Goal: Task Accomplishment & Management: Use online tool/utility

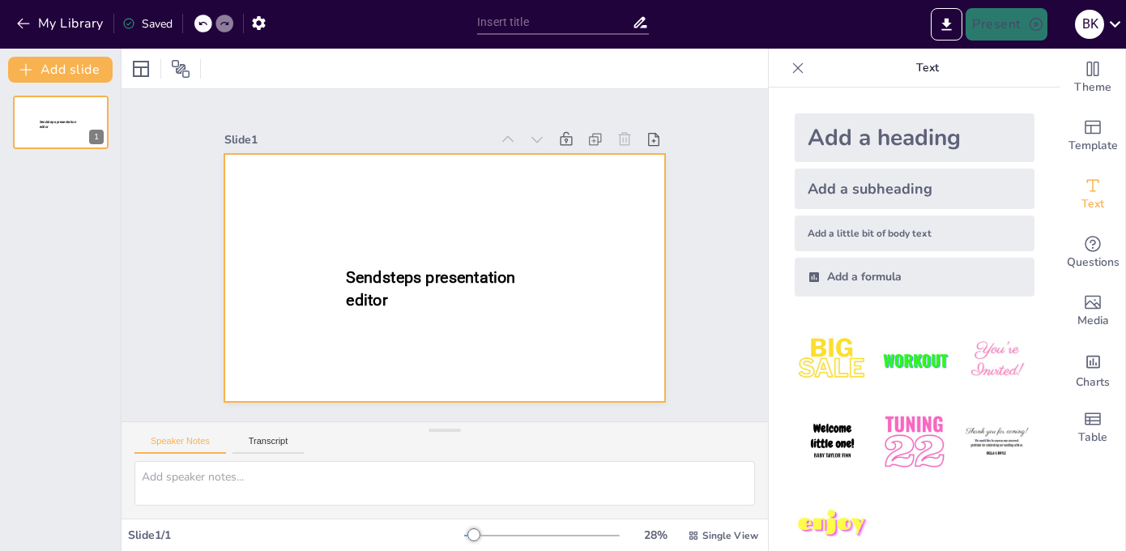
type input "New Sendsteps"
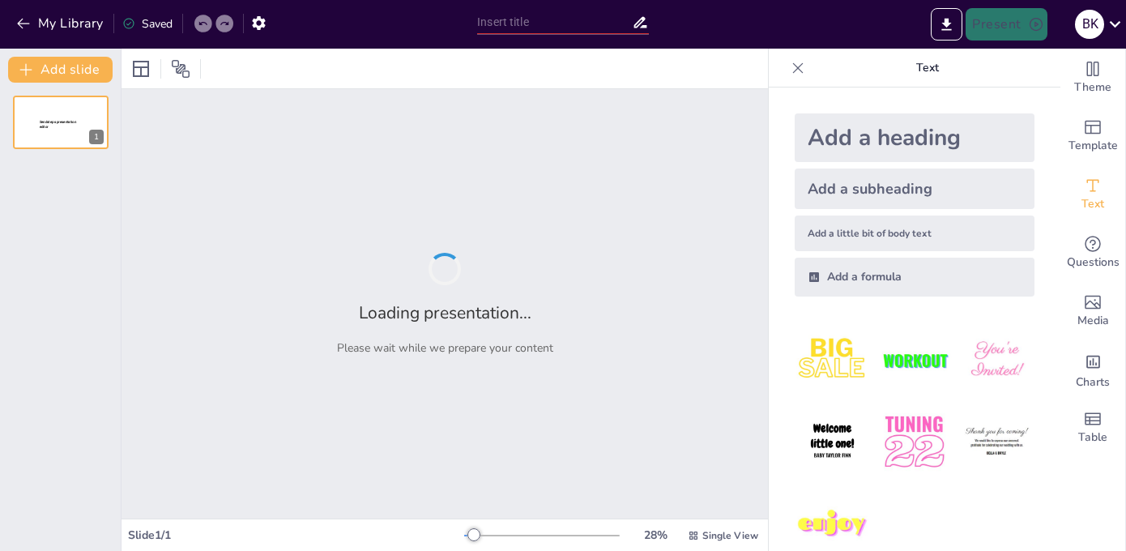
type input "Understanding Trademark and Copyright Law: Essential Considerations for Busines…"
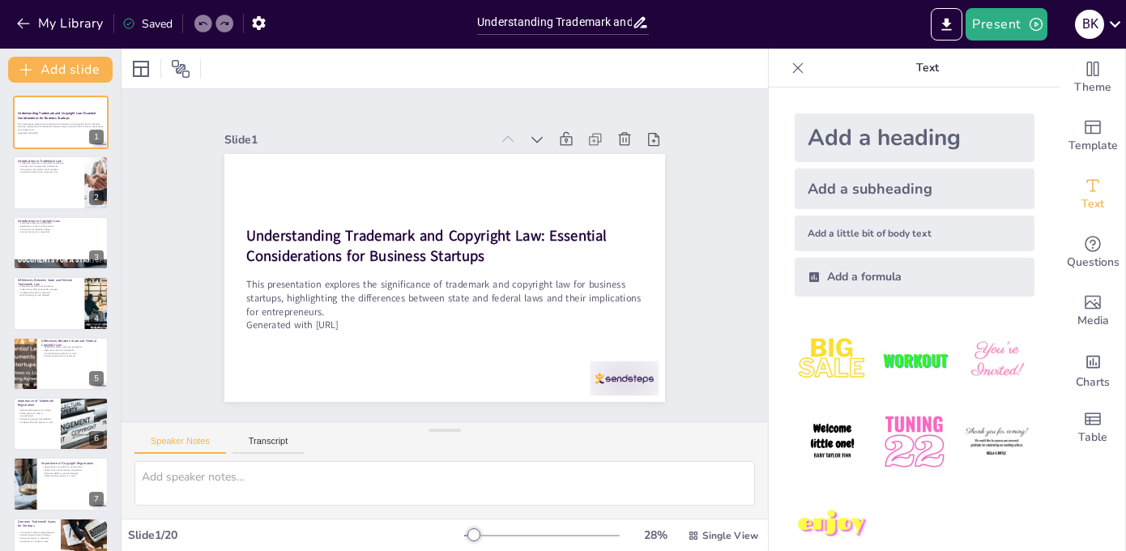
checkbox input "true"
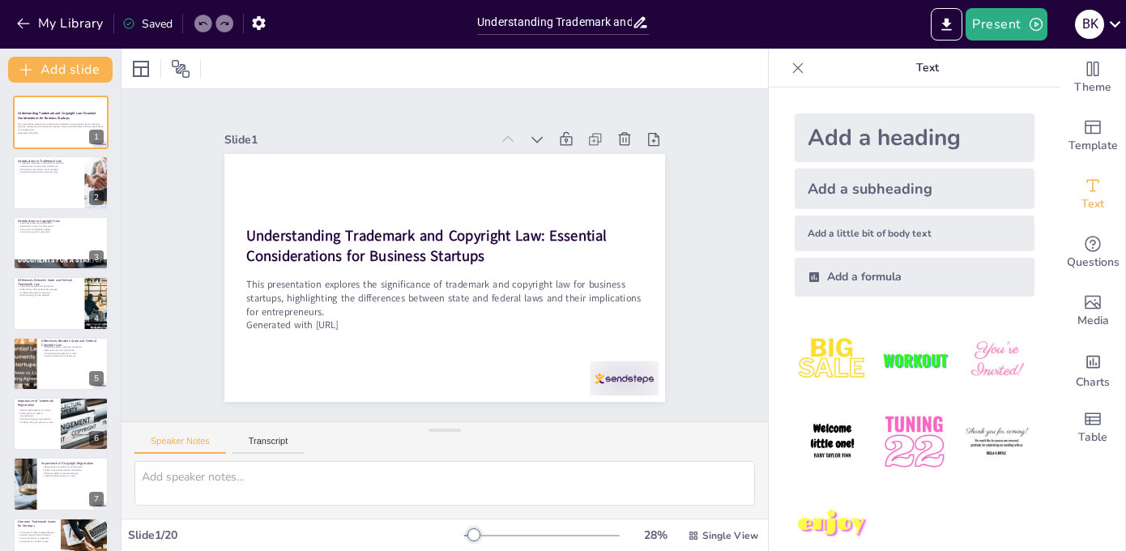
checkbox input "true"
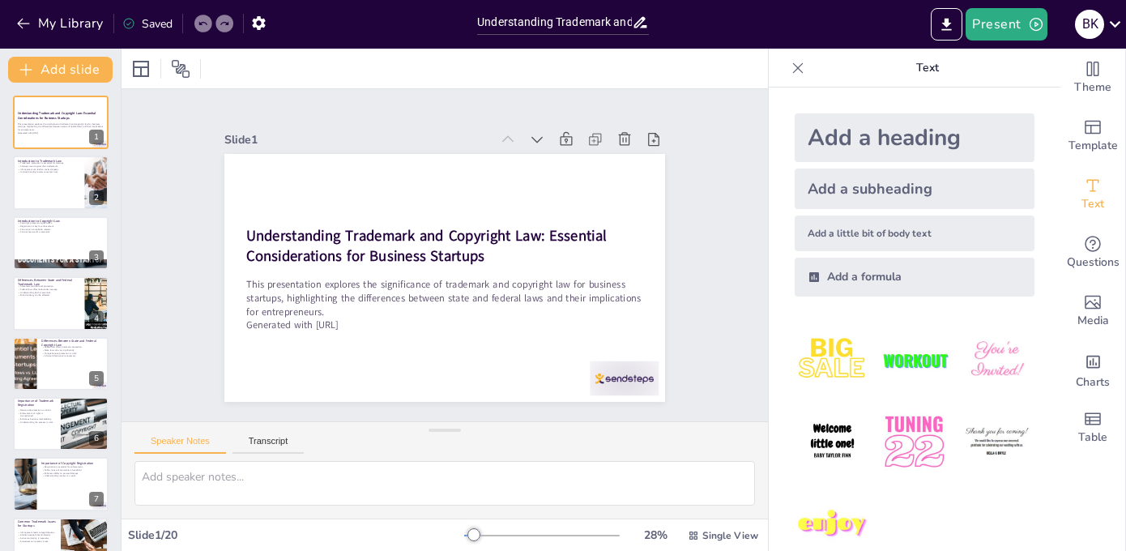
checkbox input "true"
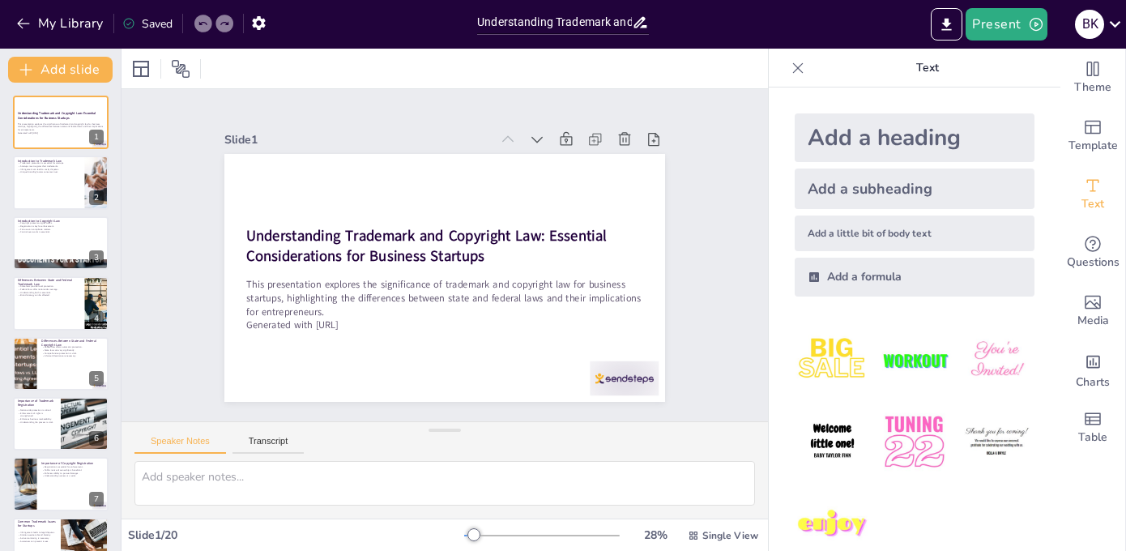
checkbox input "true"
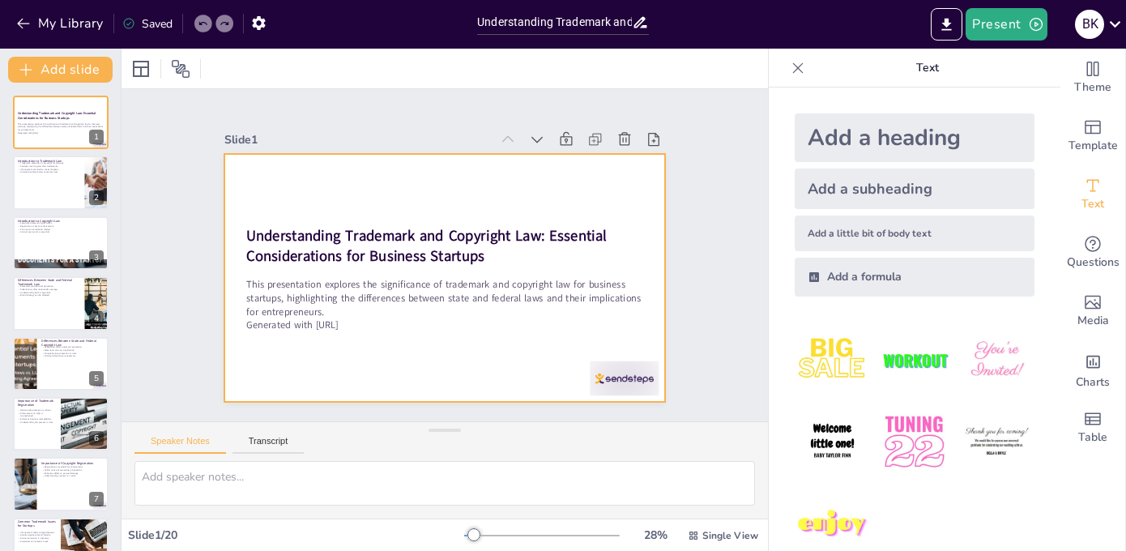
checkbox input "true"
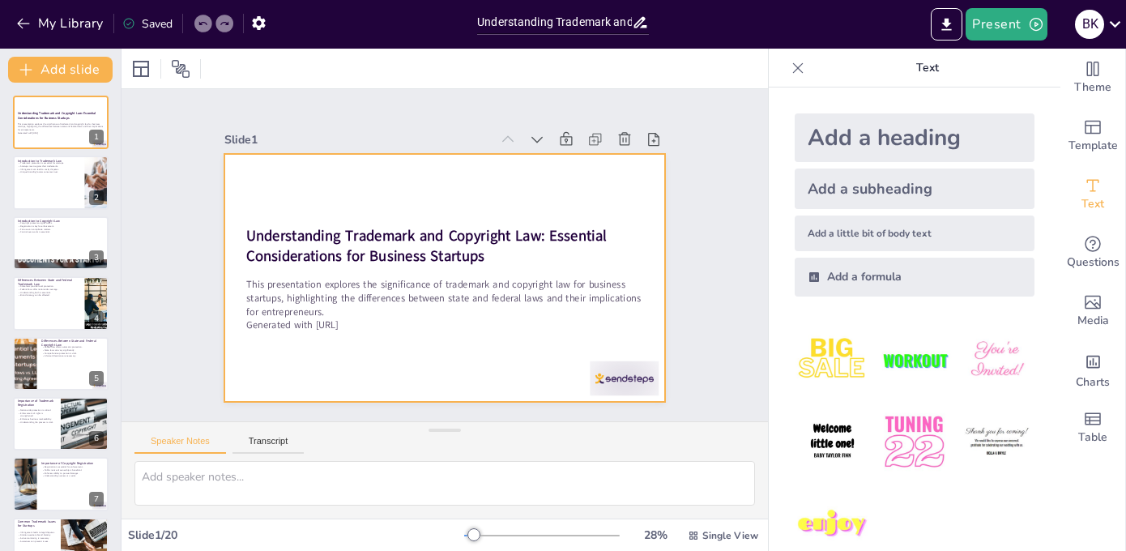
checkbox input "true"
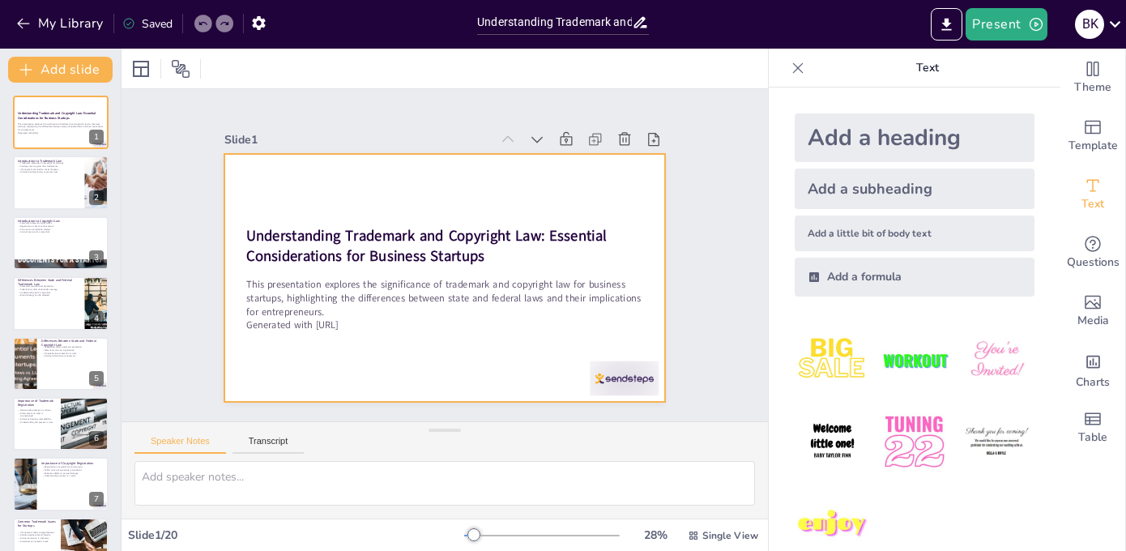
checkbox input "true"
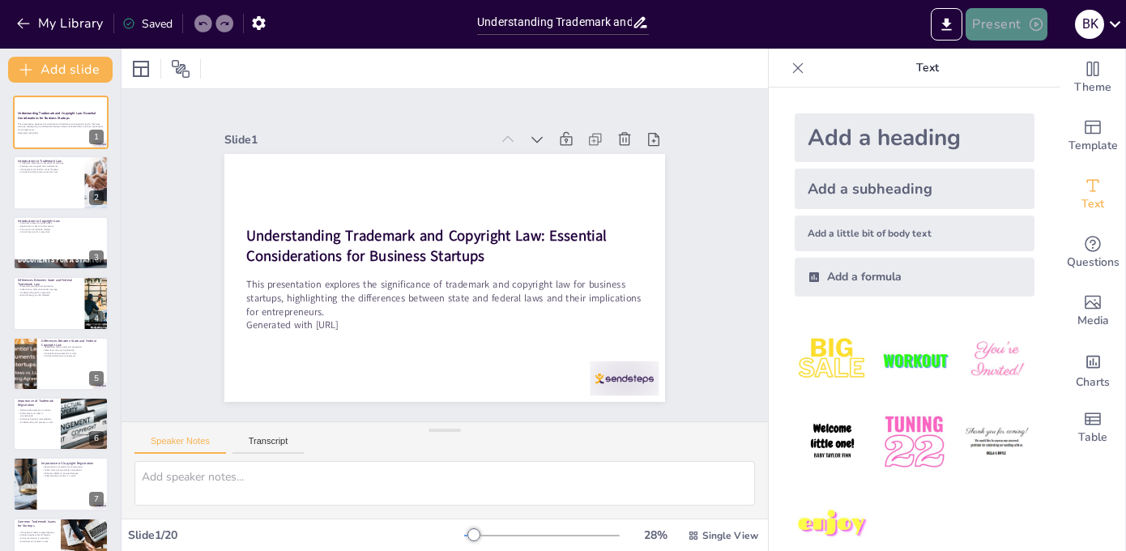
click at [1007, 25] on button "Present" at bounding box center [1005, 24] width 81 height 32
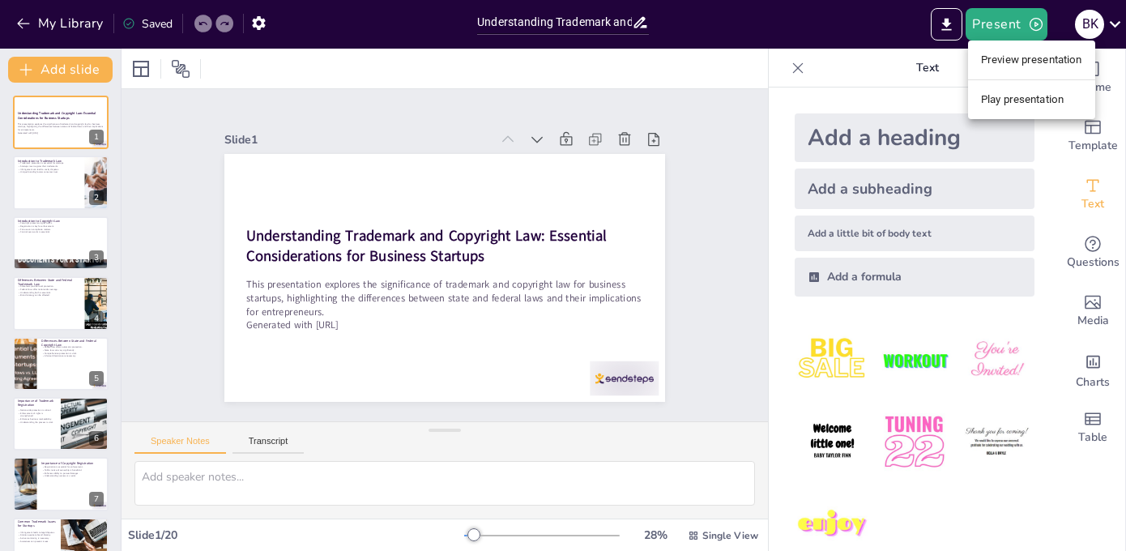
click at [1002, 91] on li "Play presentation" at bounding box center [1031, 100] width 127 height 26
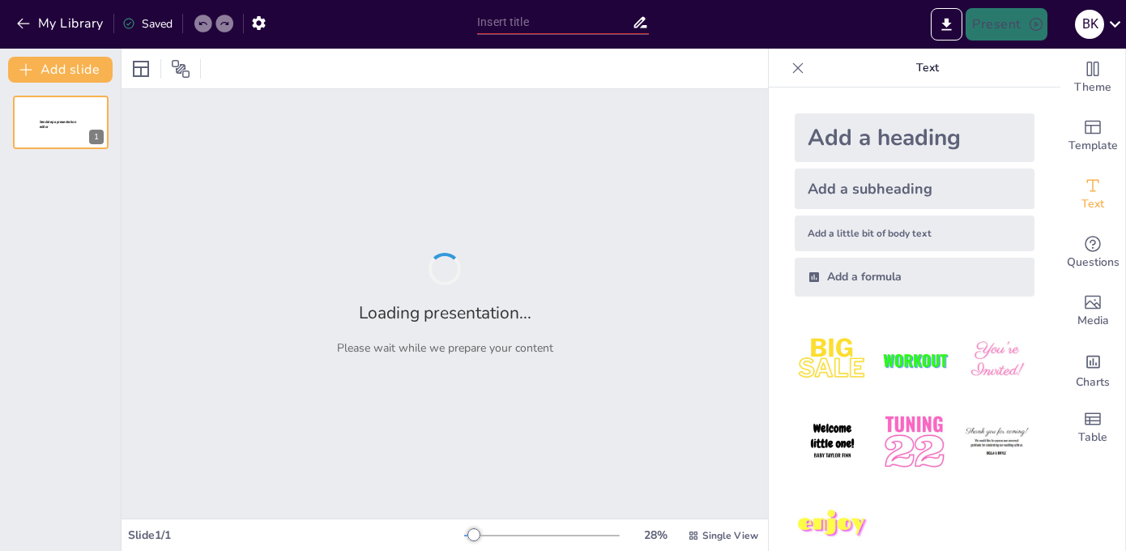
type input "Understanding Trademark and Copyright Law: Essential Considerations for Busines…"
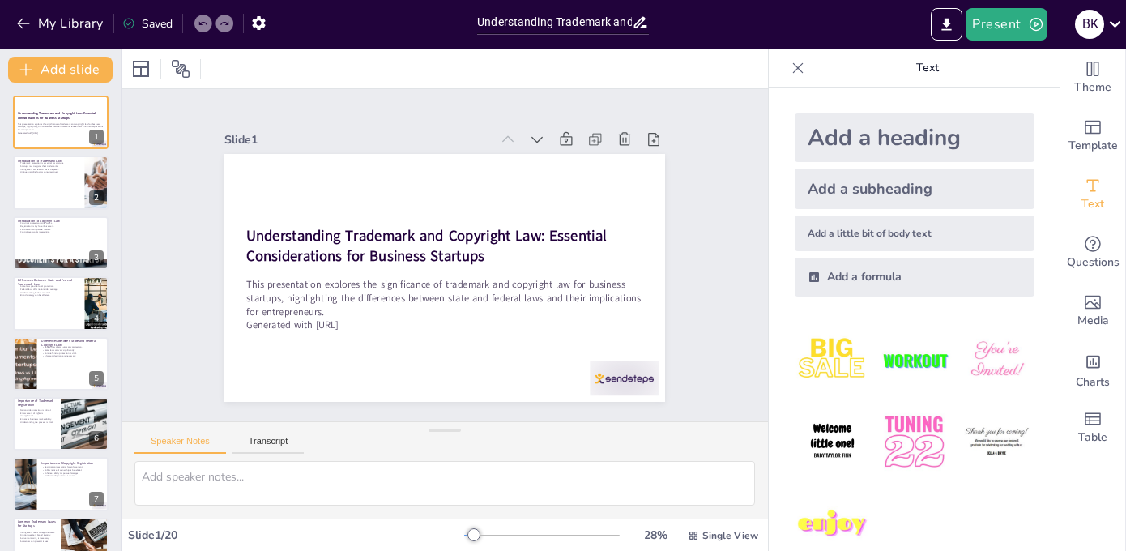
checkbox input "true"
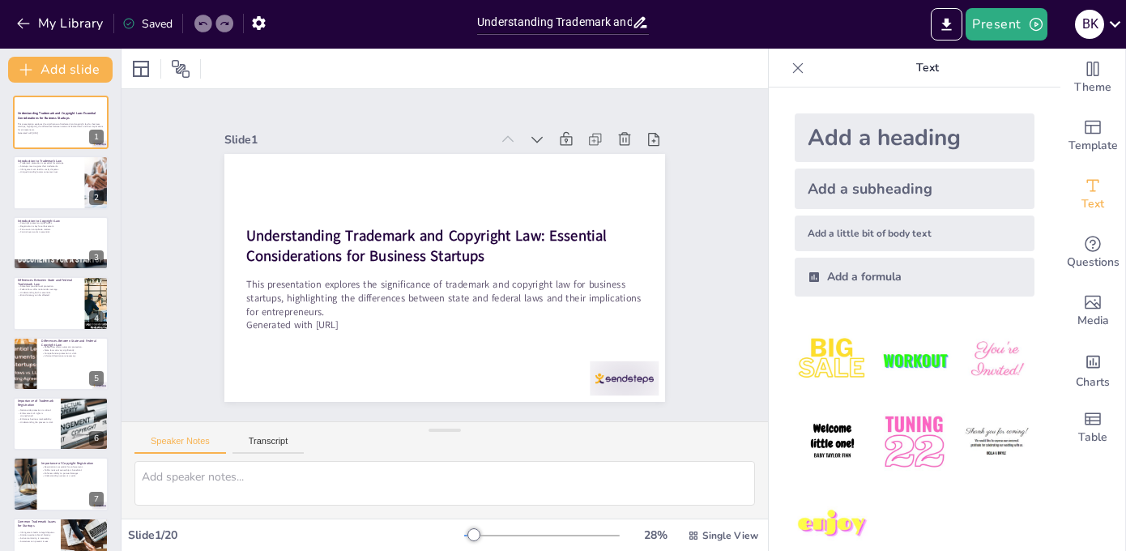
checkbox input "true"
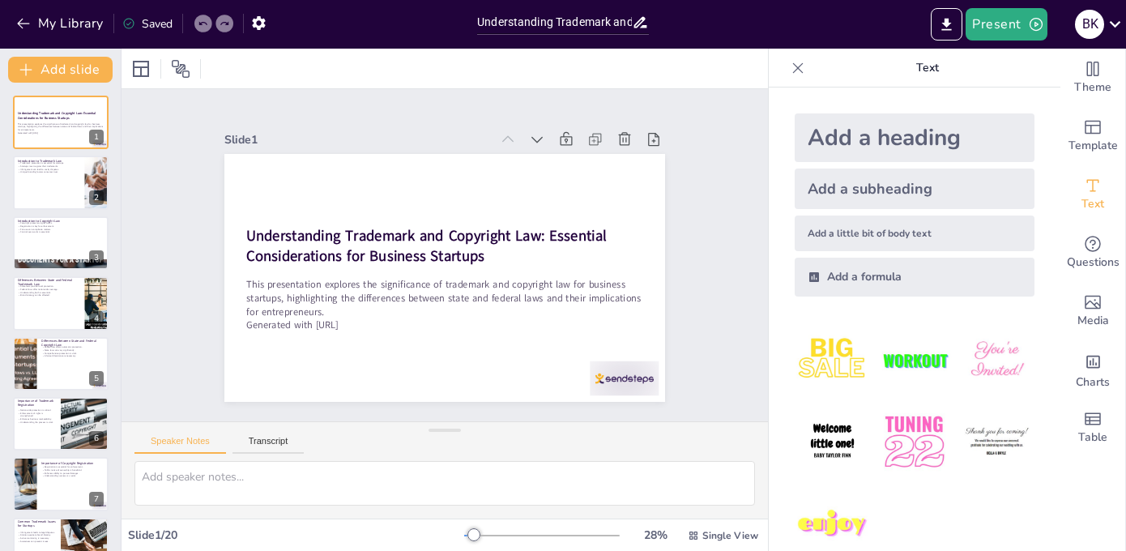
checkbox input "true"
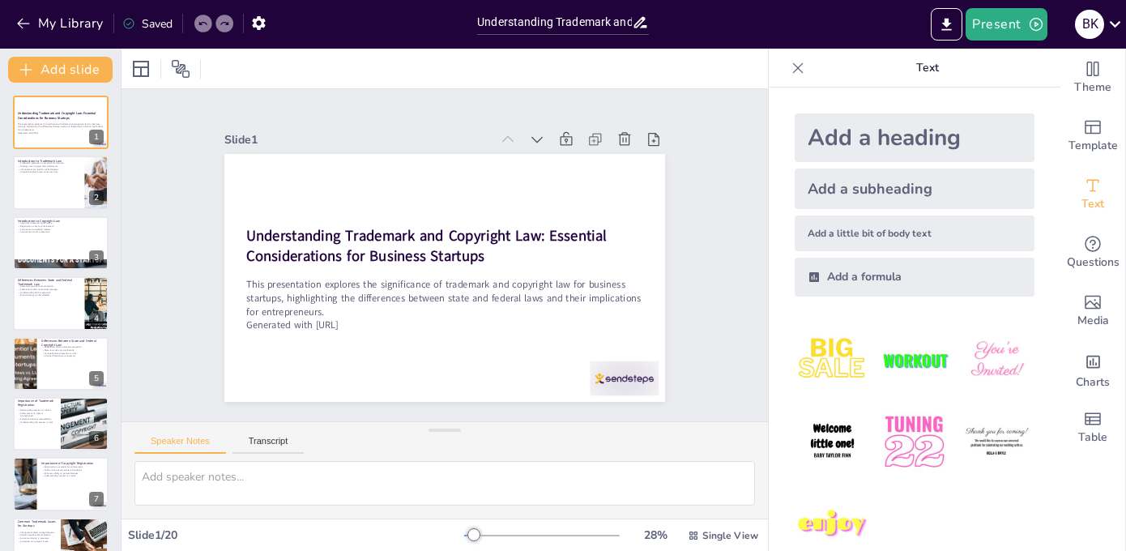
checkbox input "true"
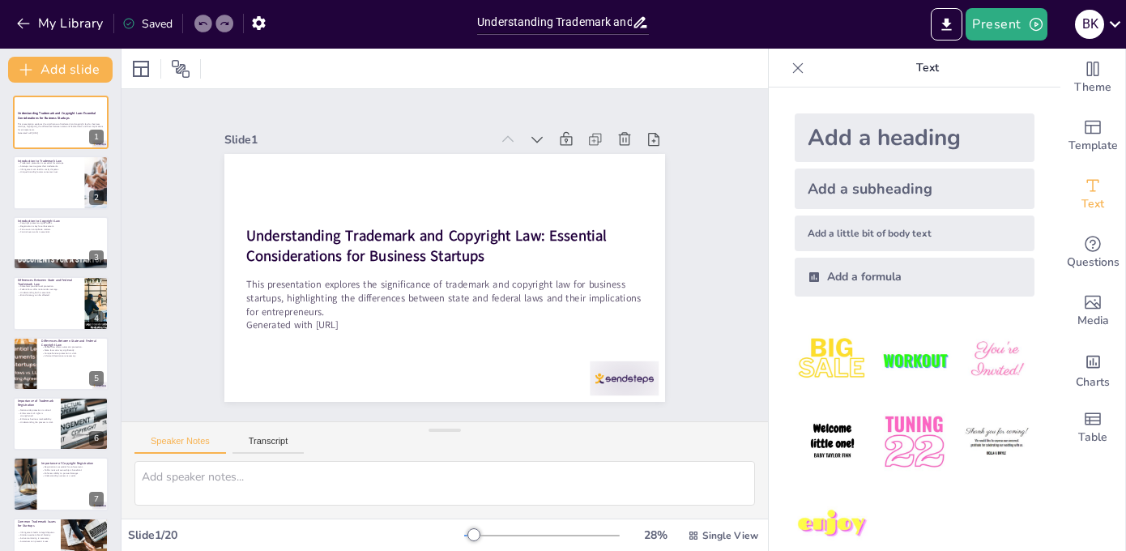
checkbox input "true"
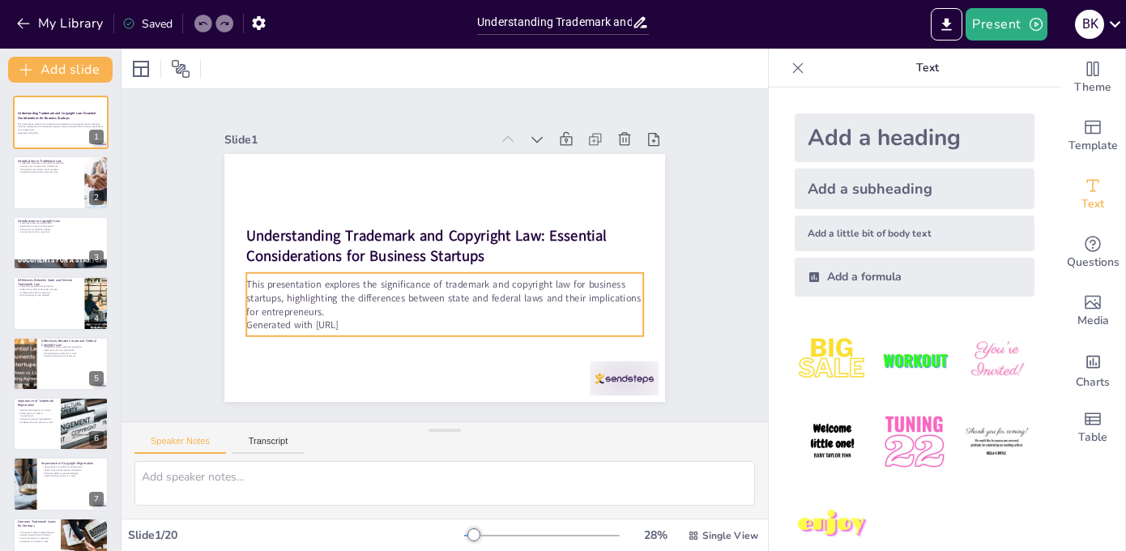
checkbox input "true"
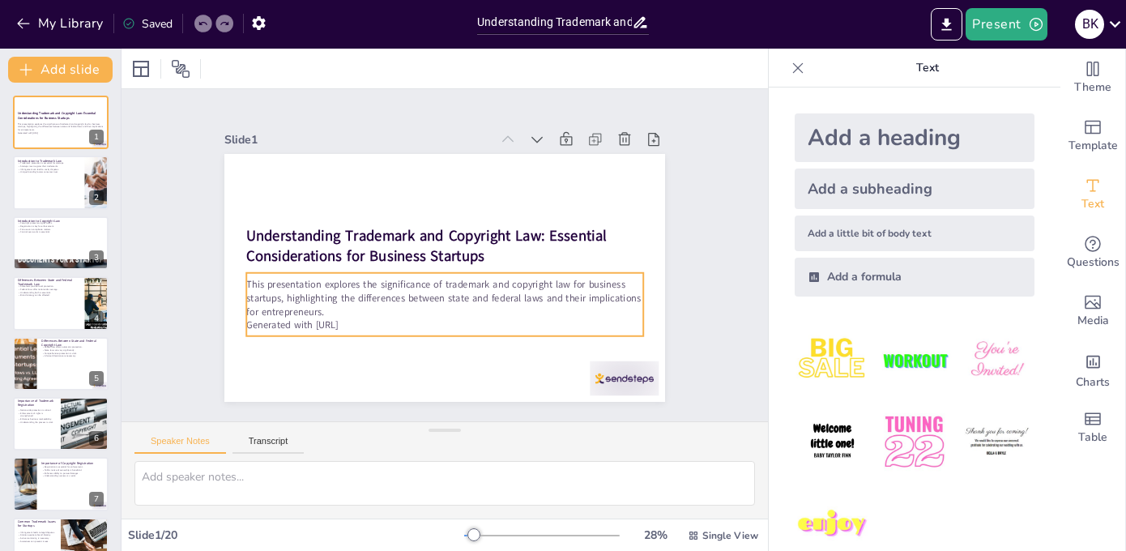
checkbox input "true"
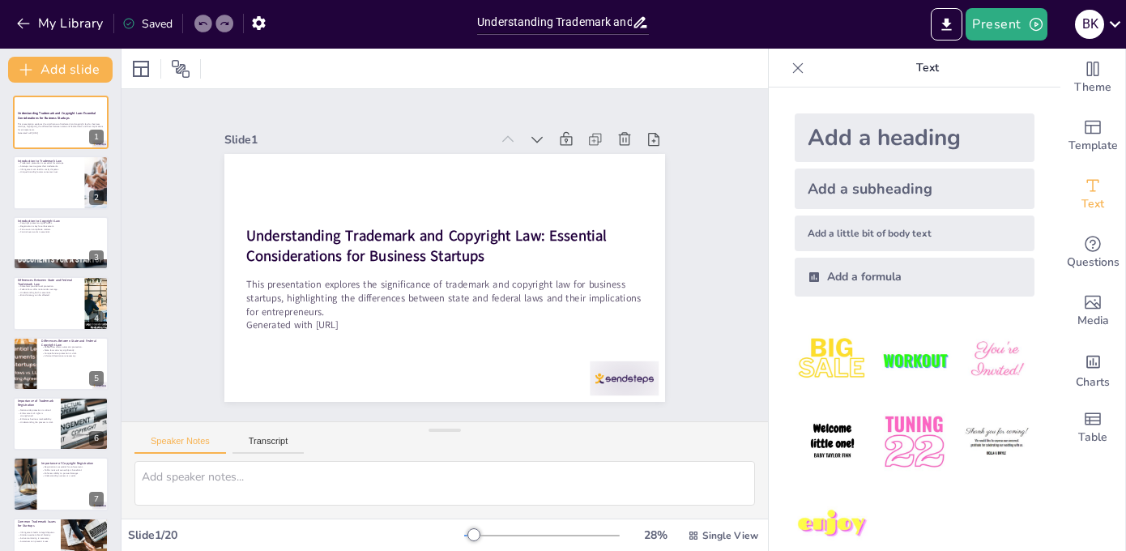
checkbox input "true"
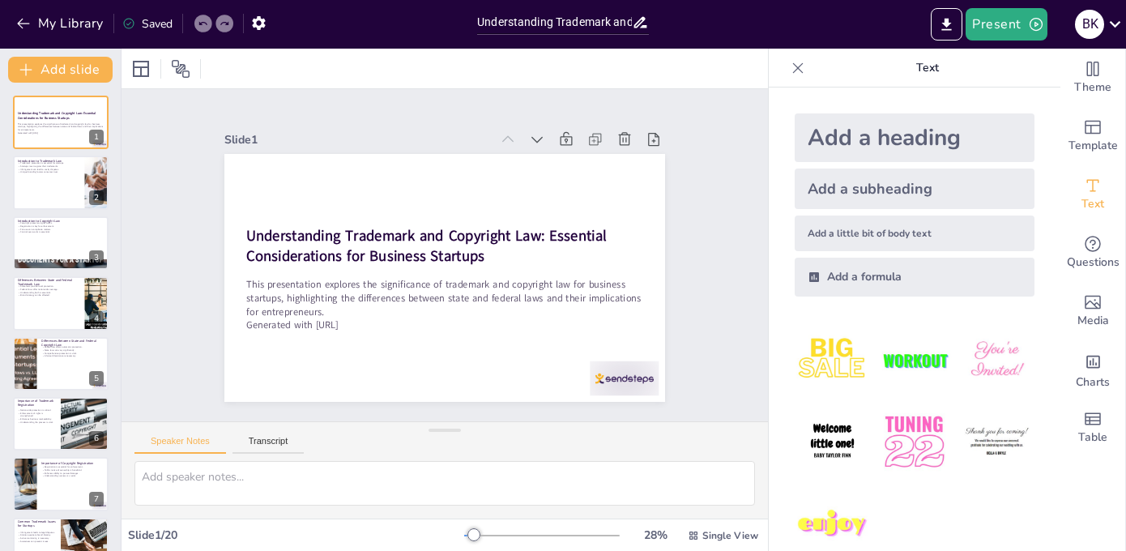
checkbox input "true"
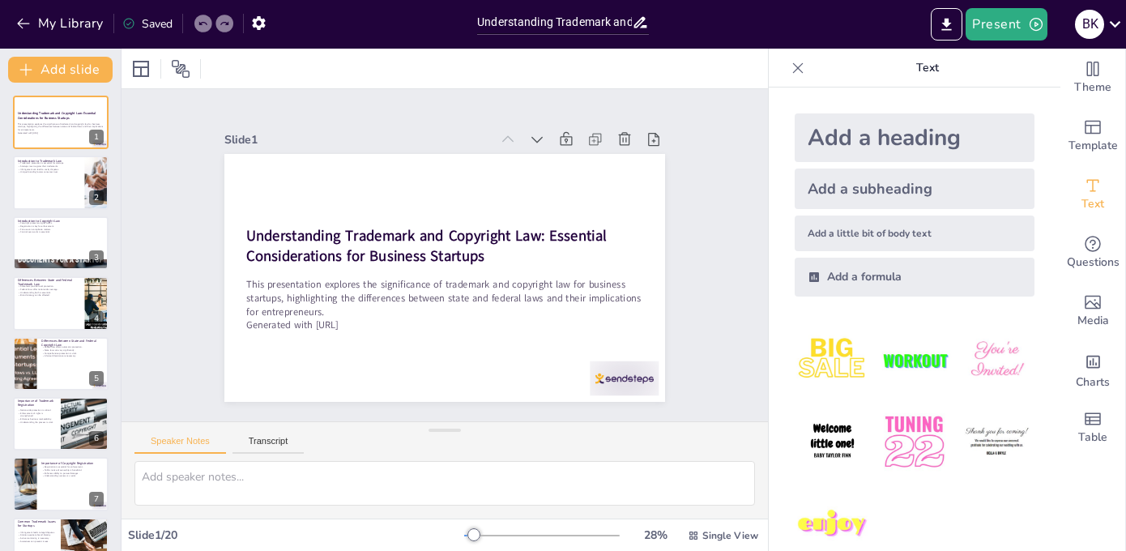
checkbox input "true"
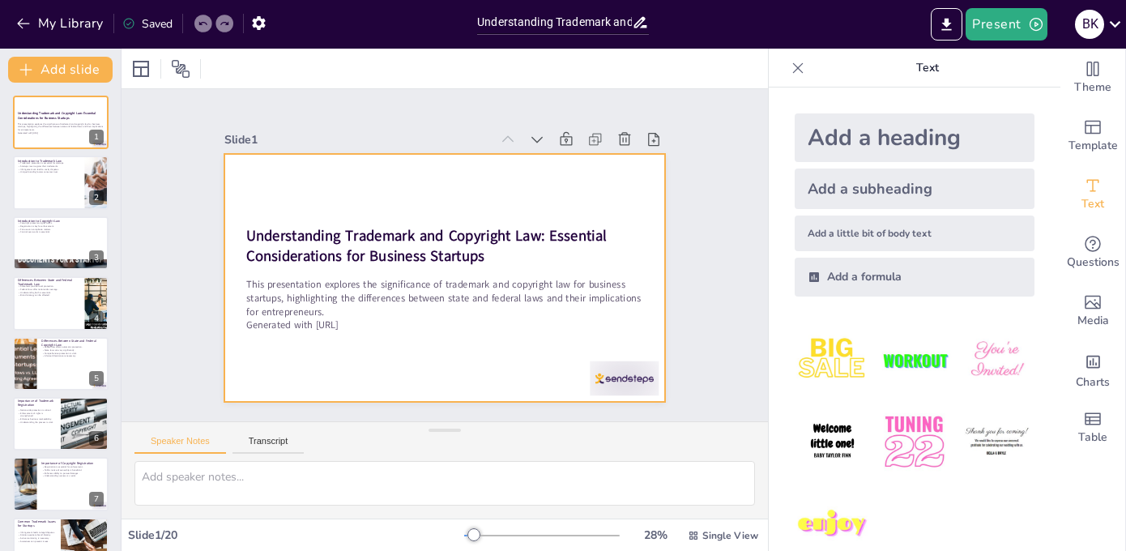
checkbox input "true"
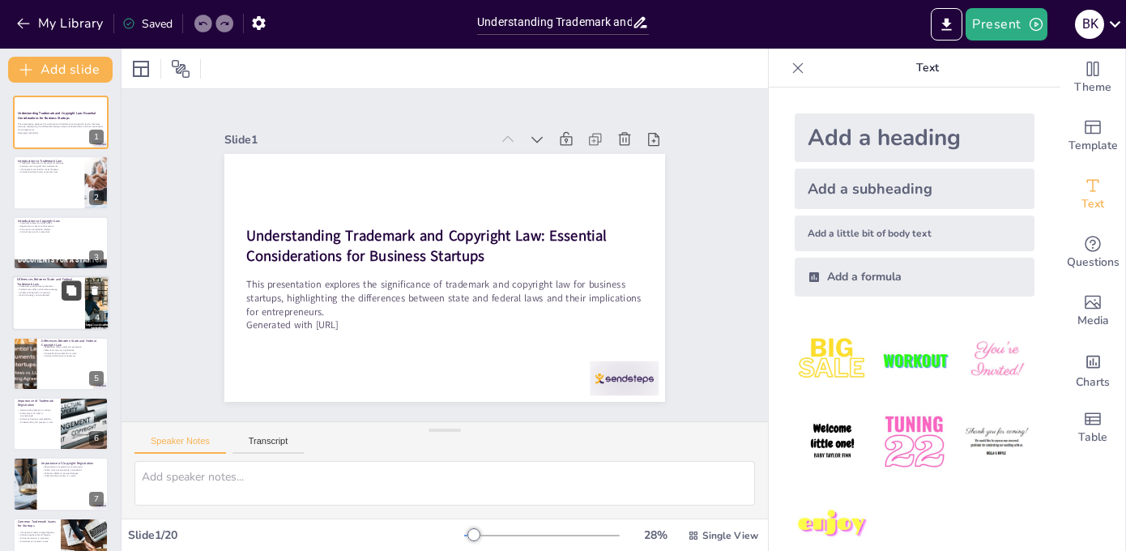
checkbox input "true"
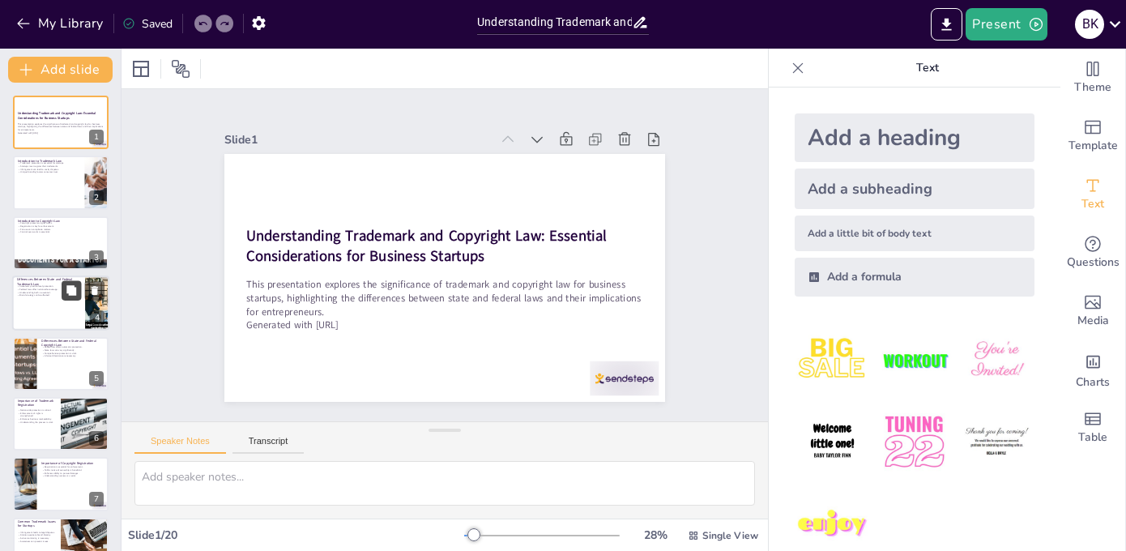
checkbox input "true"
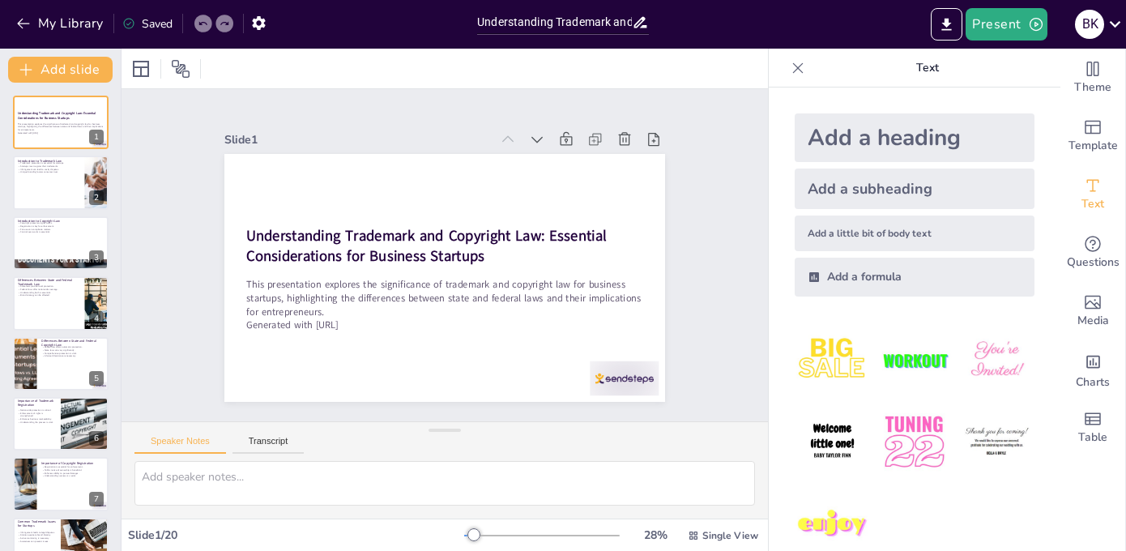
checkbox input "true"
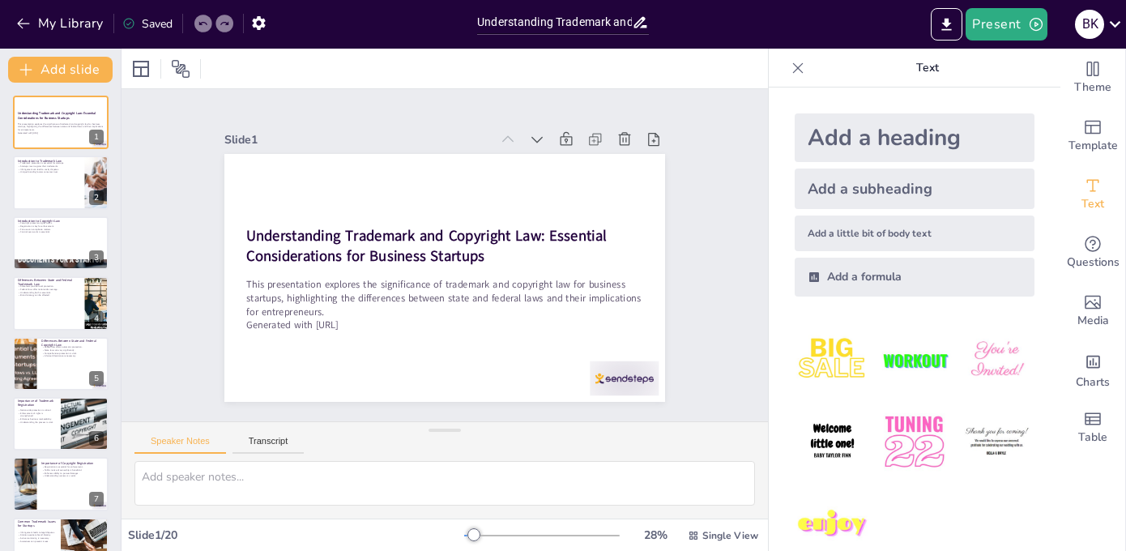
checkbox input "true"
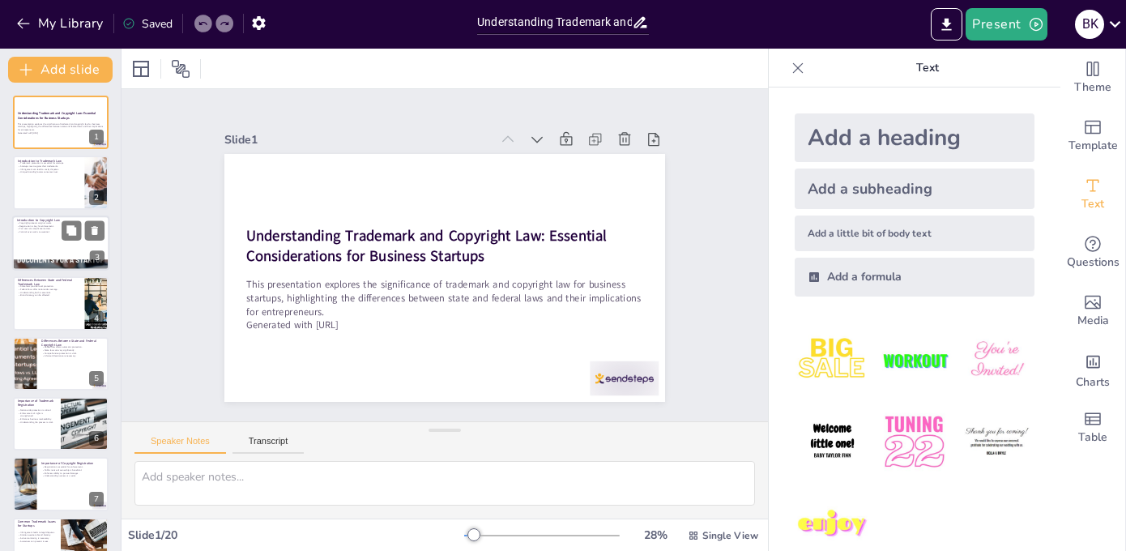
checkbox input "true"
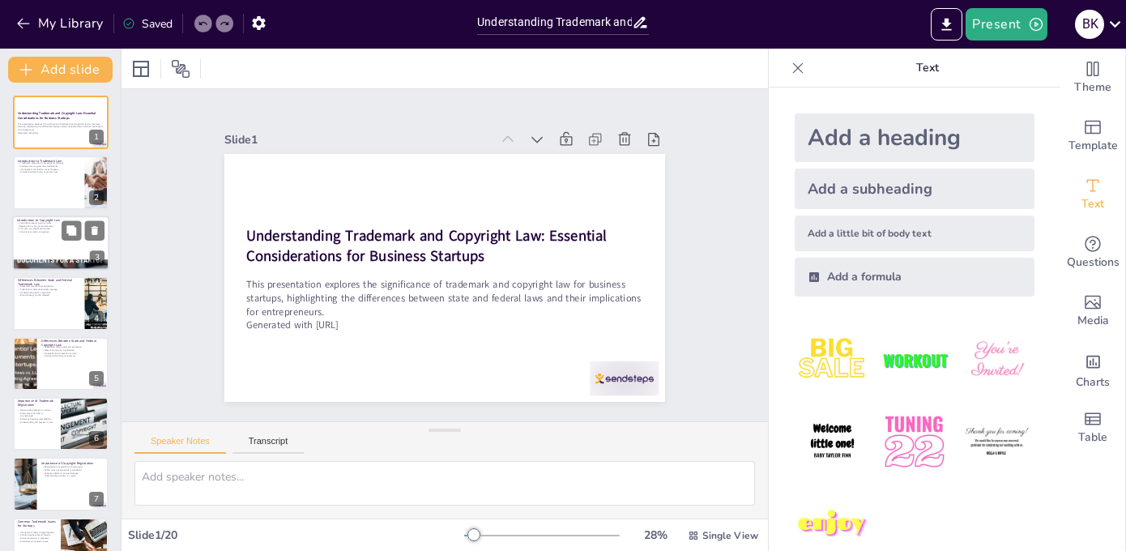
checkbox input "true"
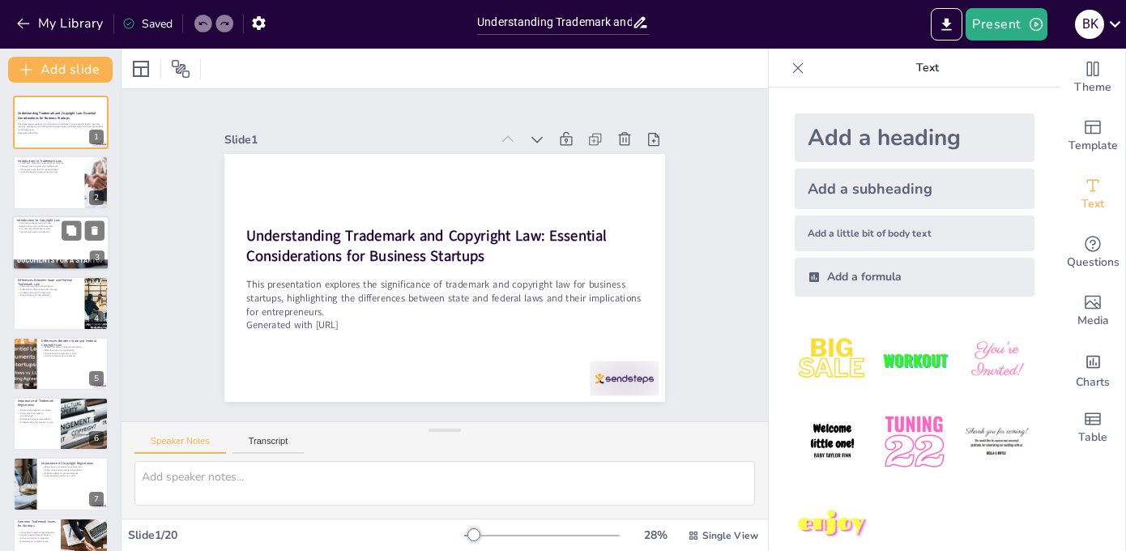
click at [42, 239] on div at bounding box center [60, 242] width 97 height 55
checkbox input "true"
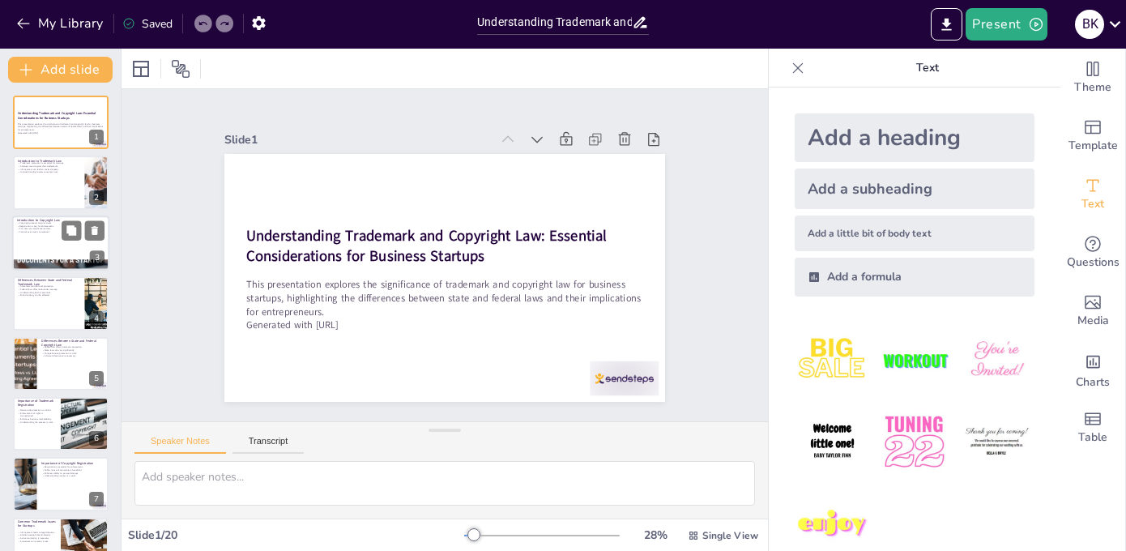
checkbox input "true"
type textarea "Copyright law is designed to protect the originality of creative works, ensurin…"
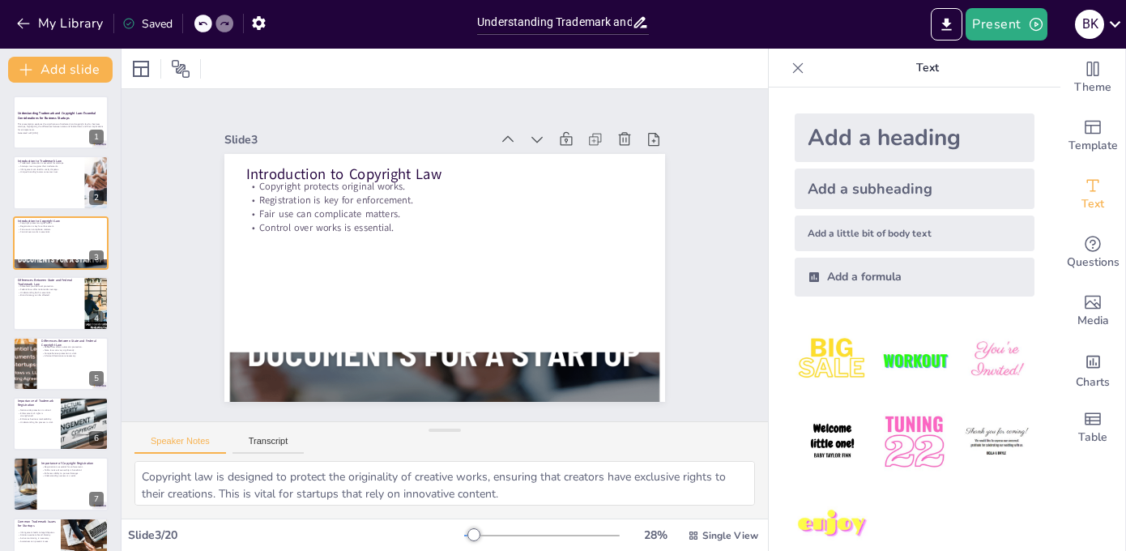
checkbox input "true"
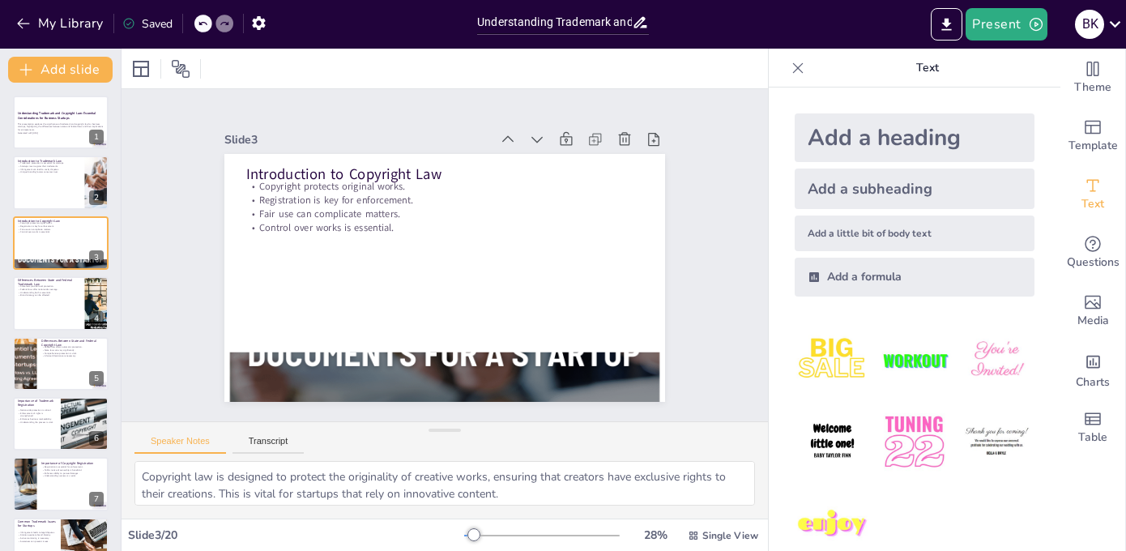
checkbox input "true"
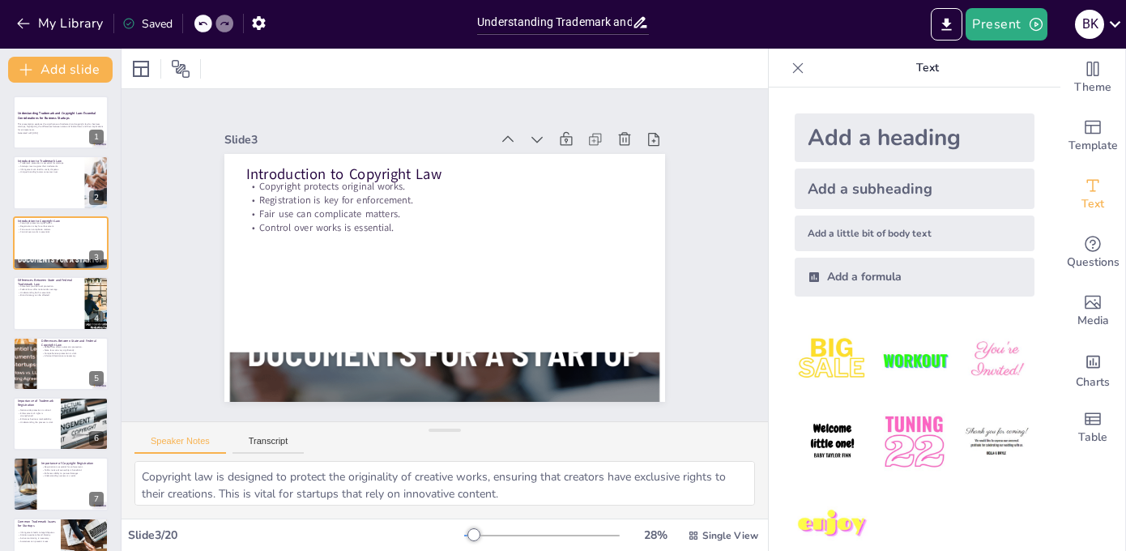
checkbox input "true"
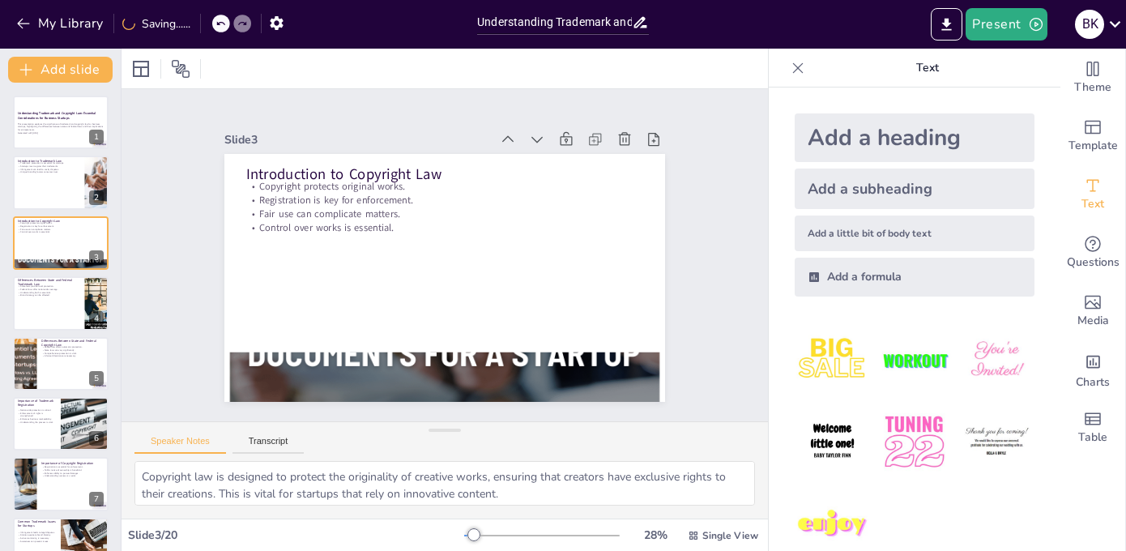
checkbox input "true"
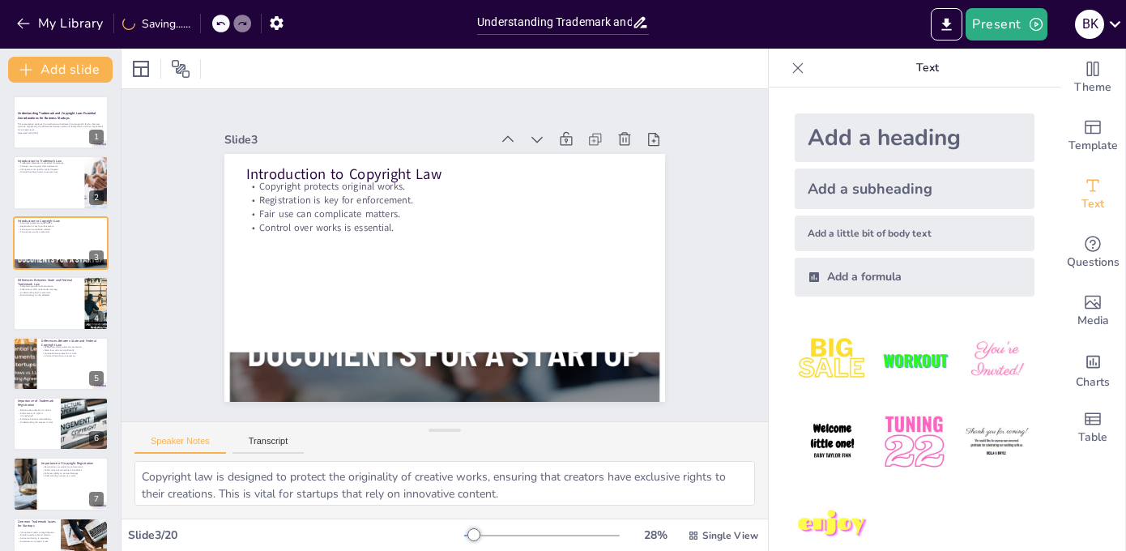
checkbox input "true"
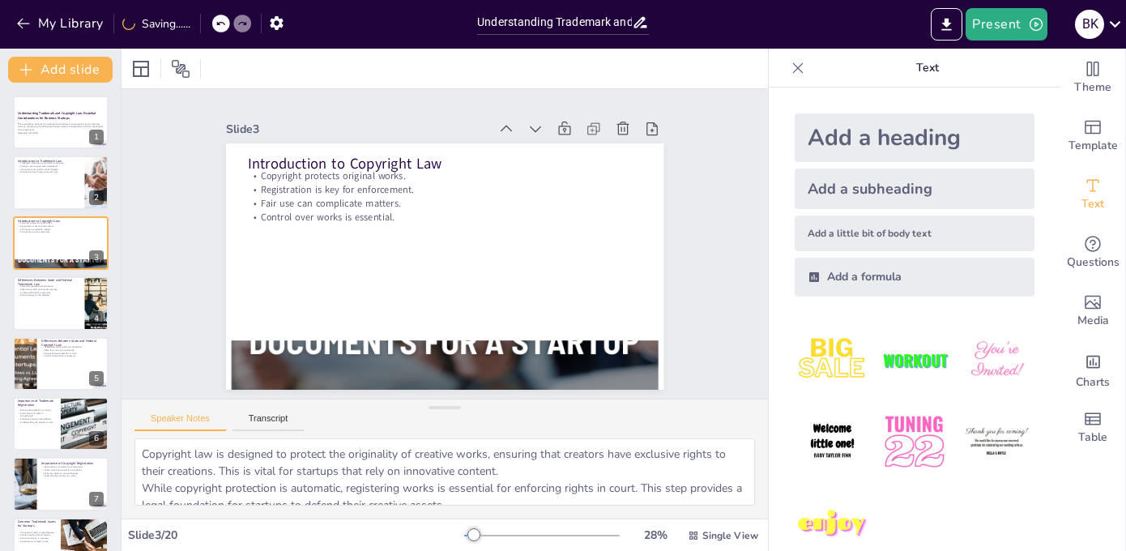
checkbox input "true"
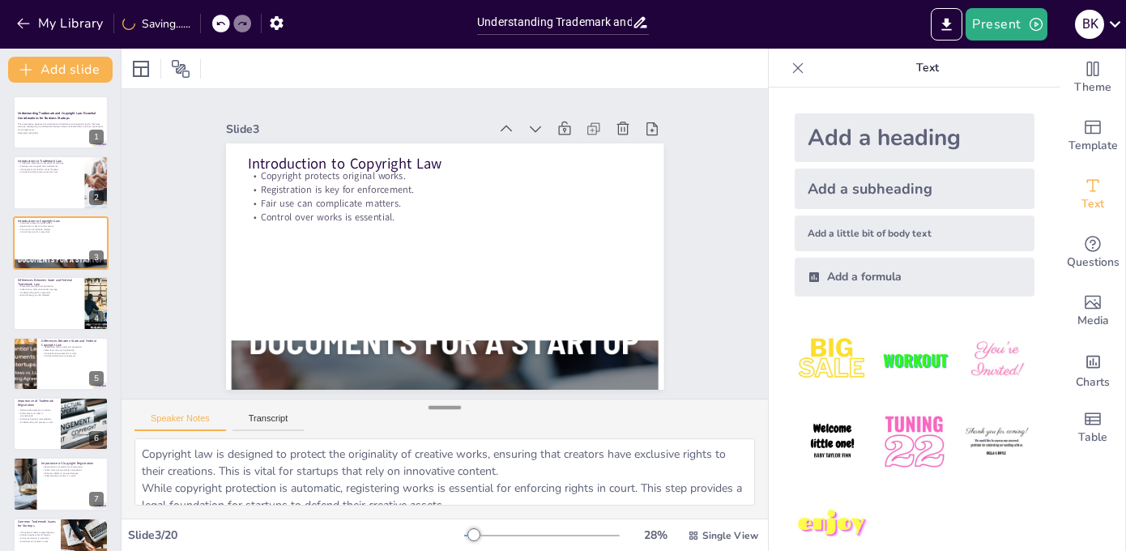
checkbox input "true"
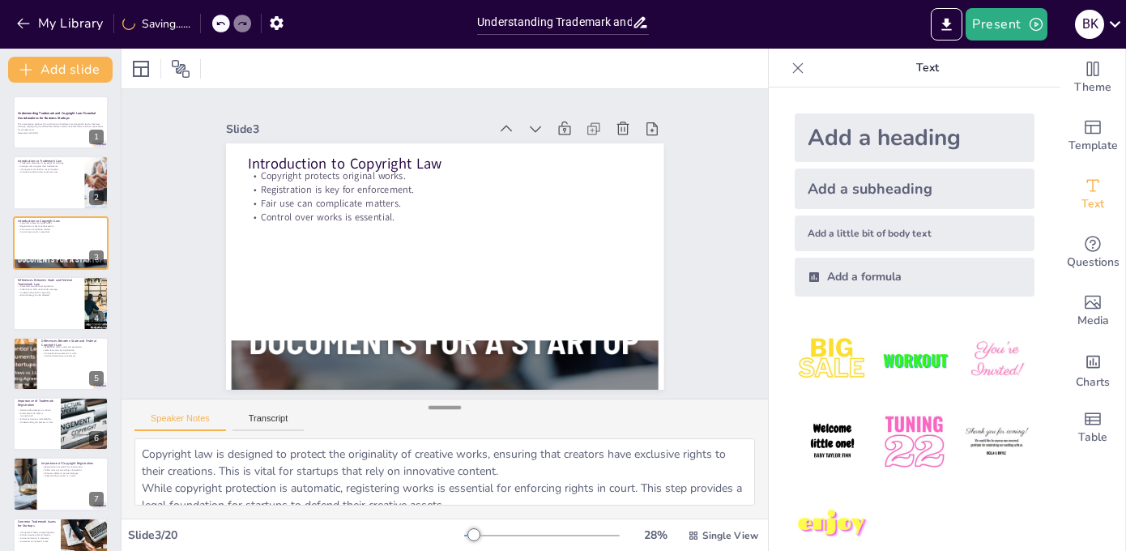
checkbox input "true"
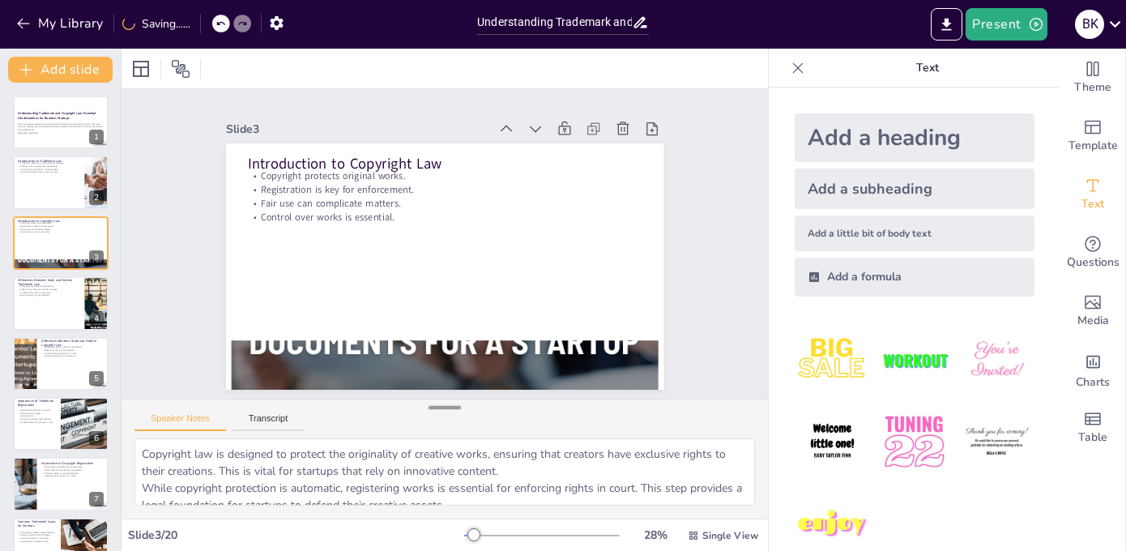
checkbox input "true"
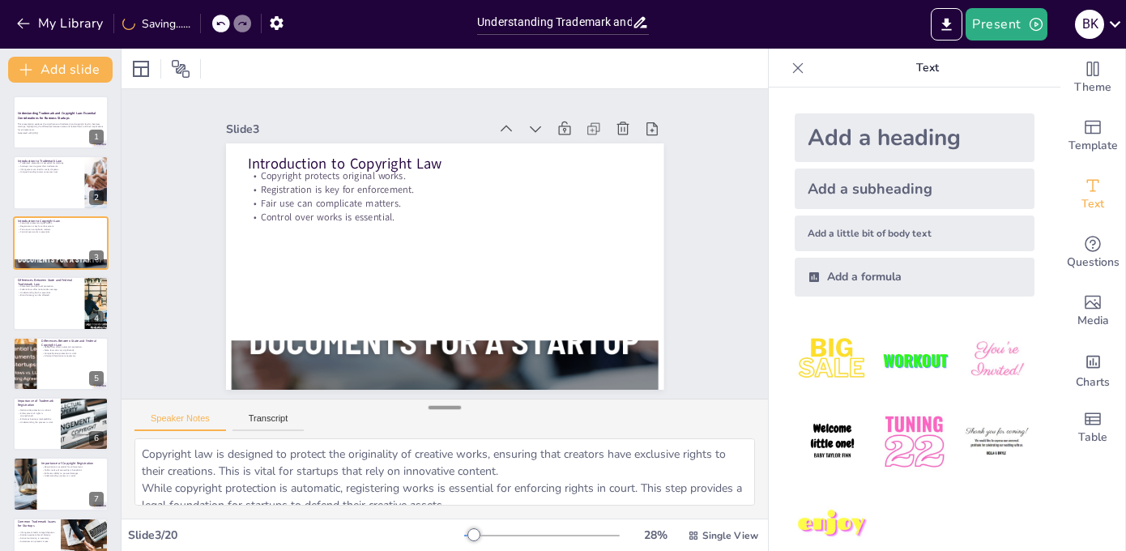
checkbox input "true"
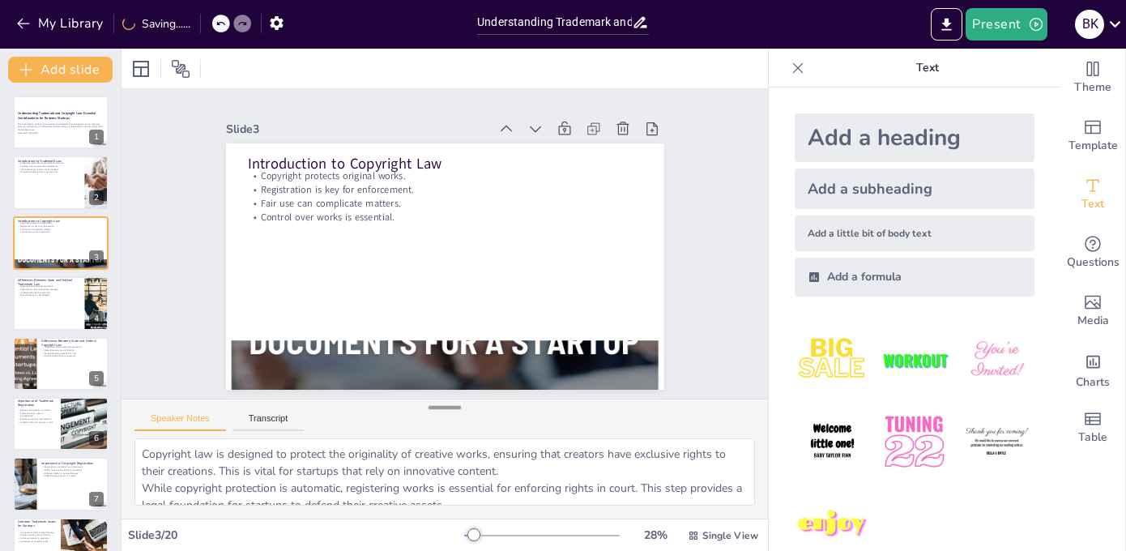
checkbox input "true"
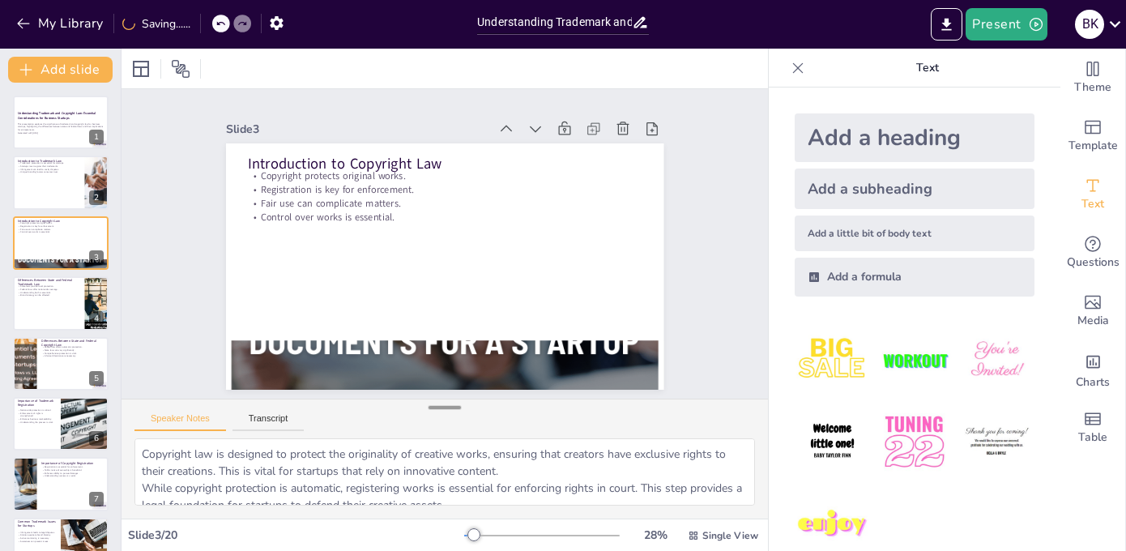
checkbox input "true"
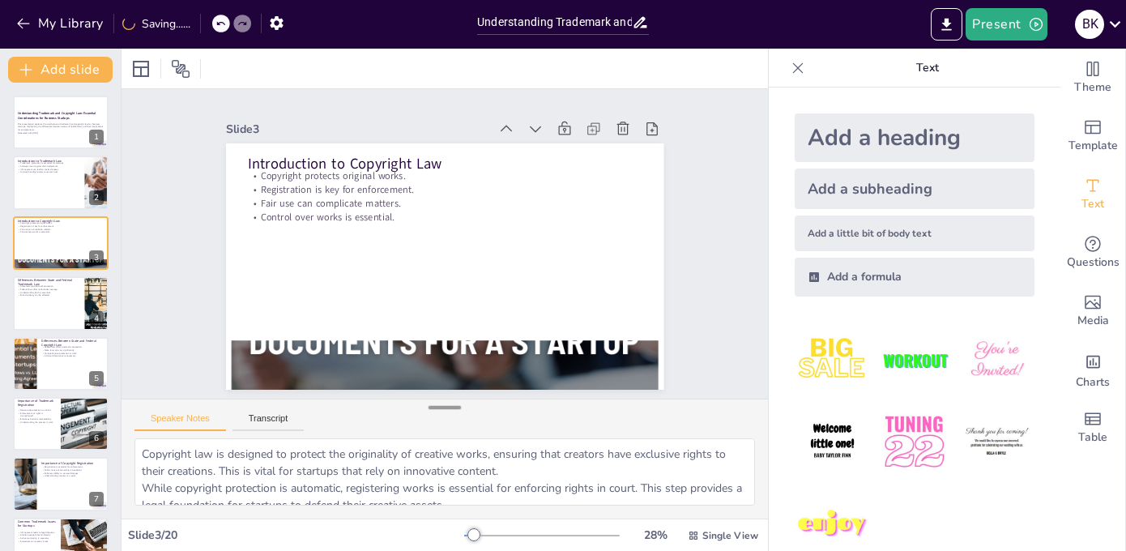
checkbox input "true"
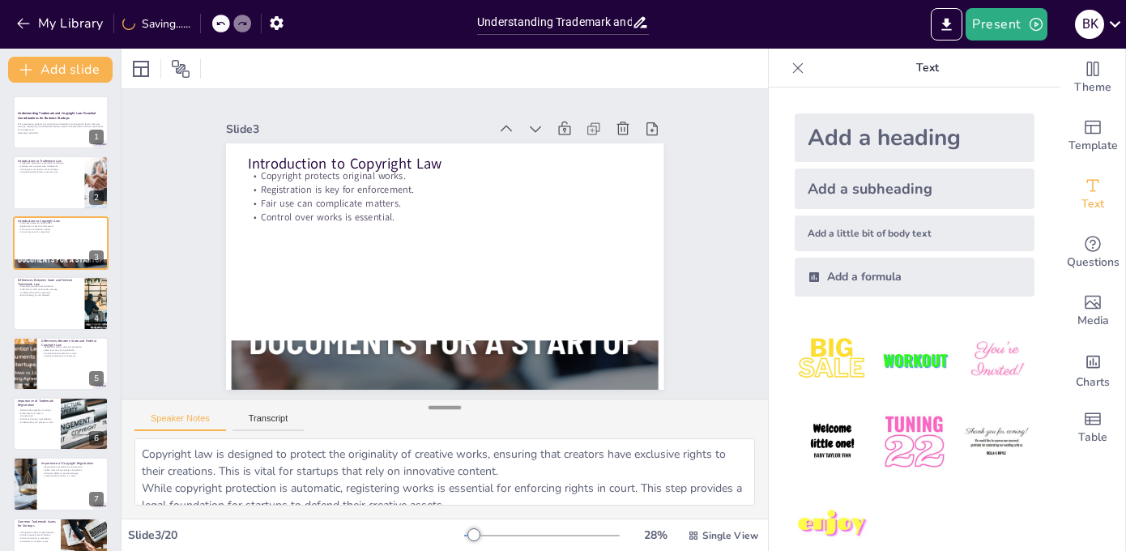
checkbox input "true"
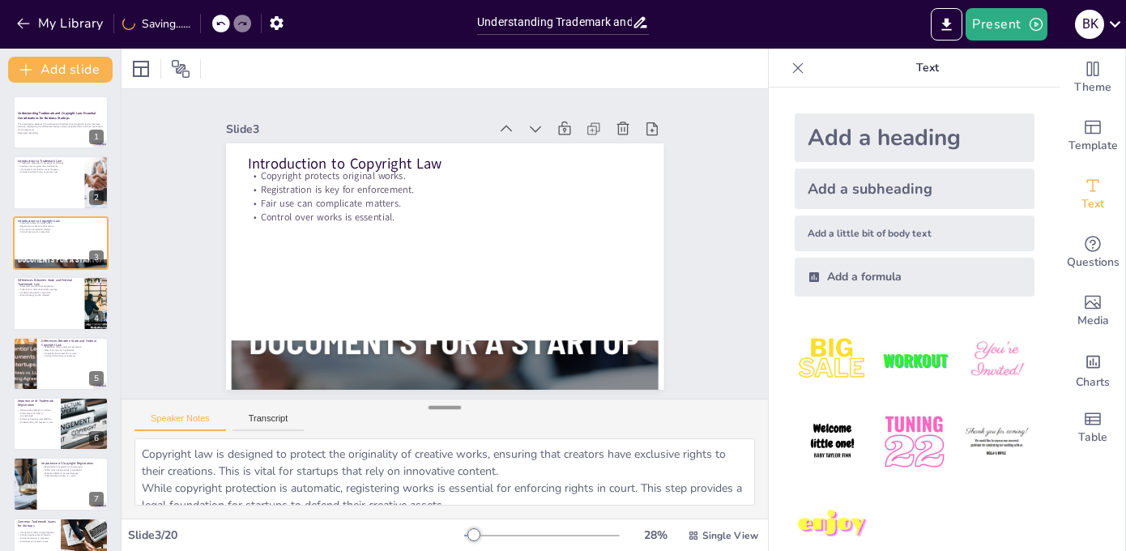
checkbox input "true"
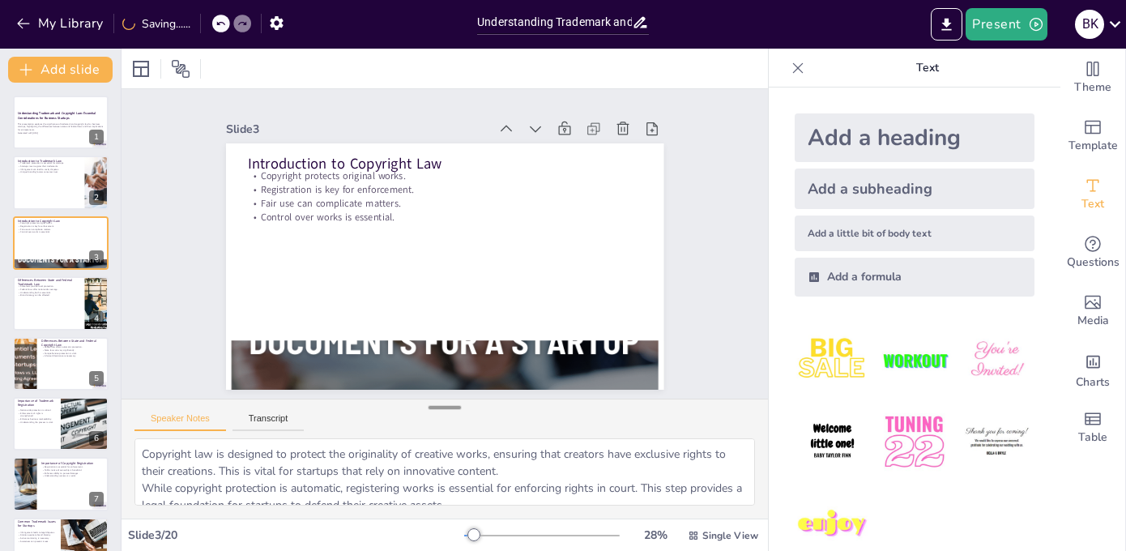
checkbox input "true"
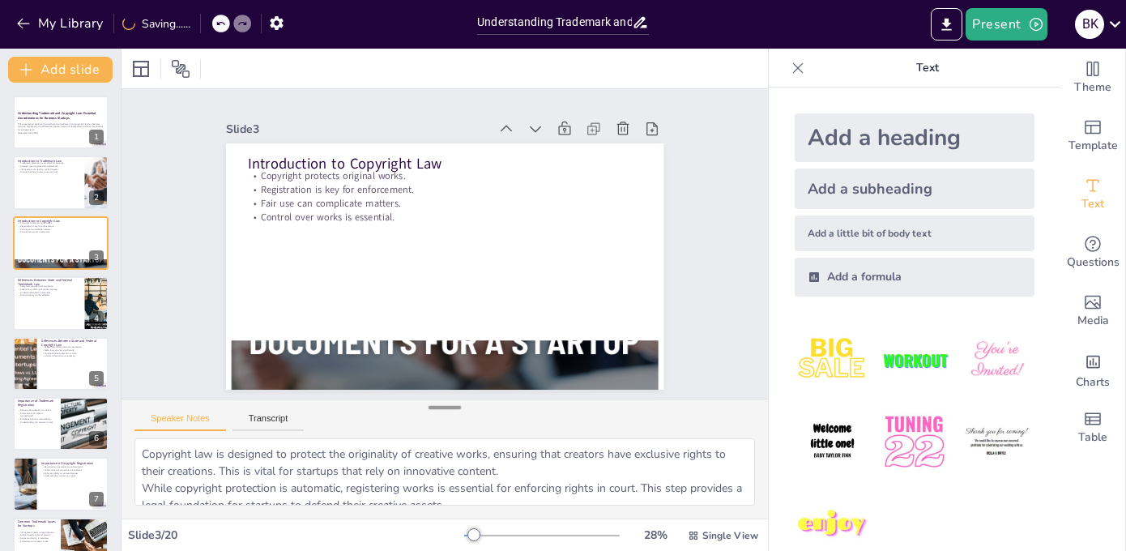
checkbox input "true"
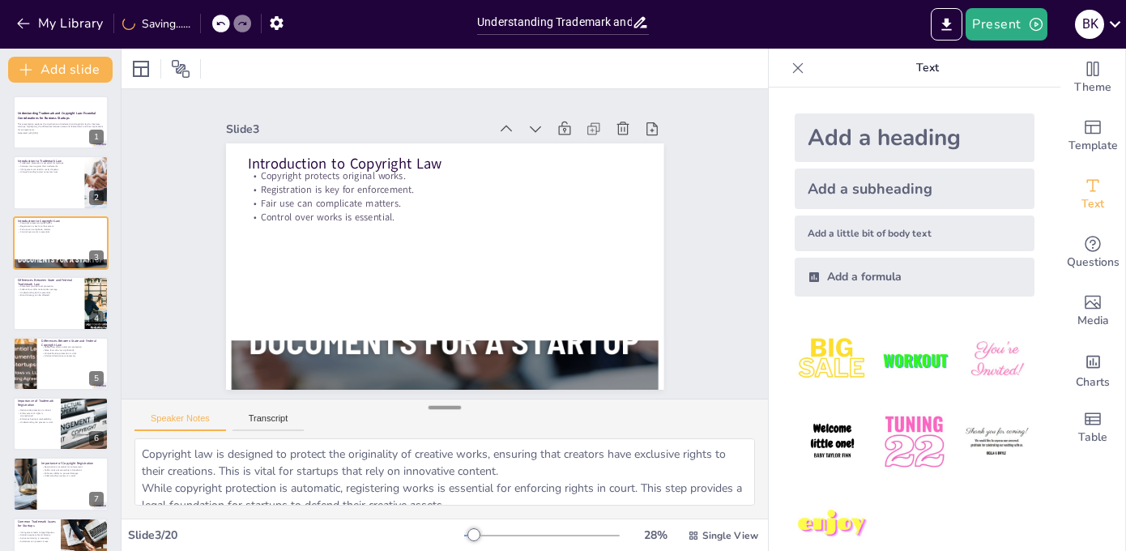
checkbox input "true"
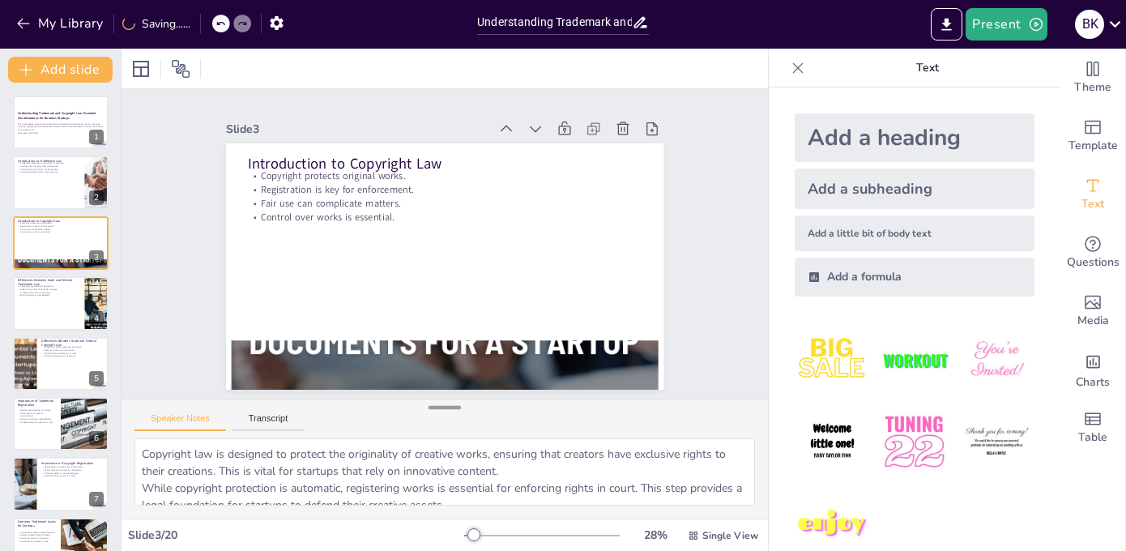
checkbox input "true"
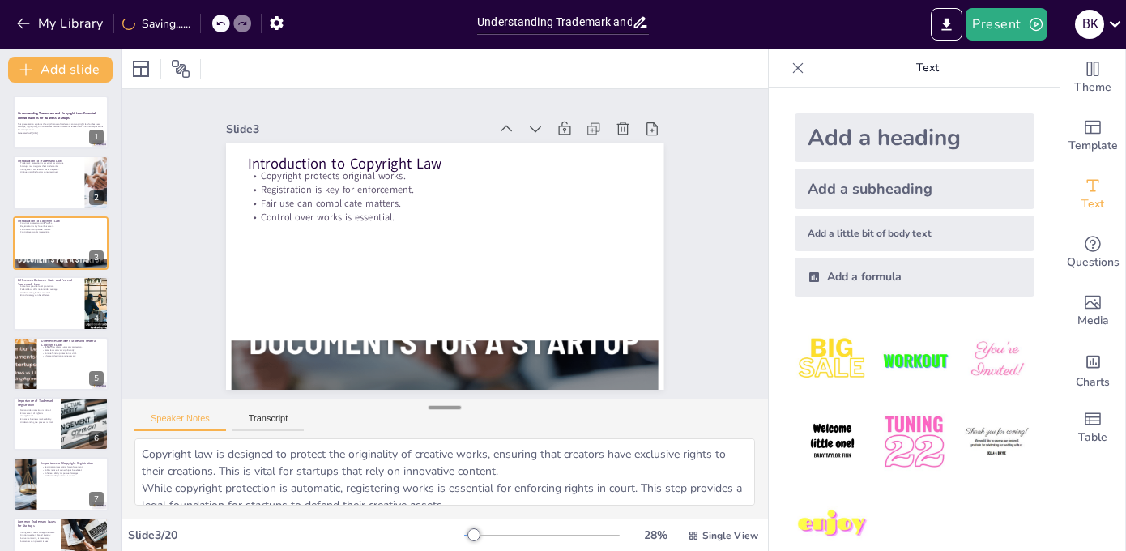
checkbox input "true"
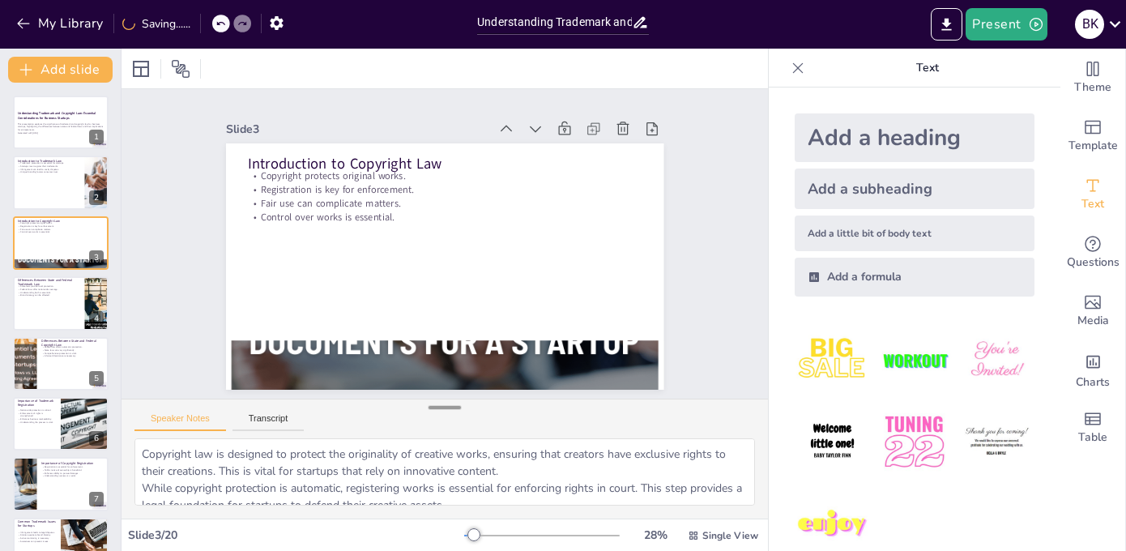
checkbox input "true"
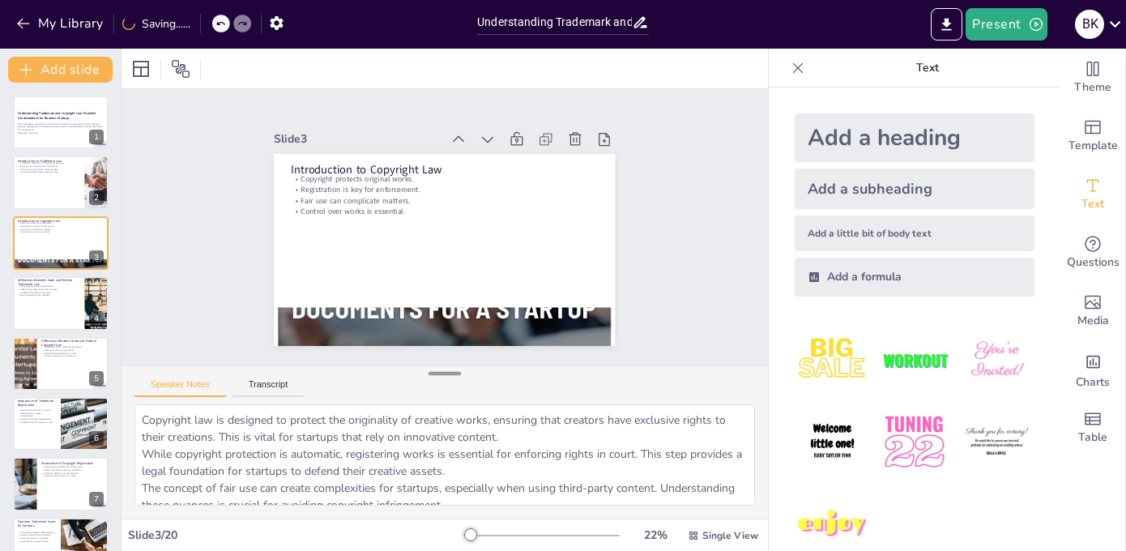
checkbox input "true"
drag, startPoint x: 450, startPoint y: 425, endPoint x: 447, endPoint y: 368, distance: 56.8
click at [447, 368] on div at bounding box center [444, 373] width 32 height 16
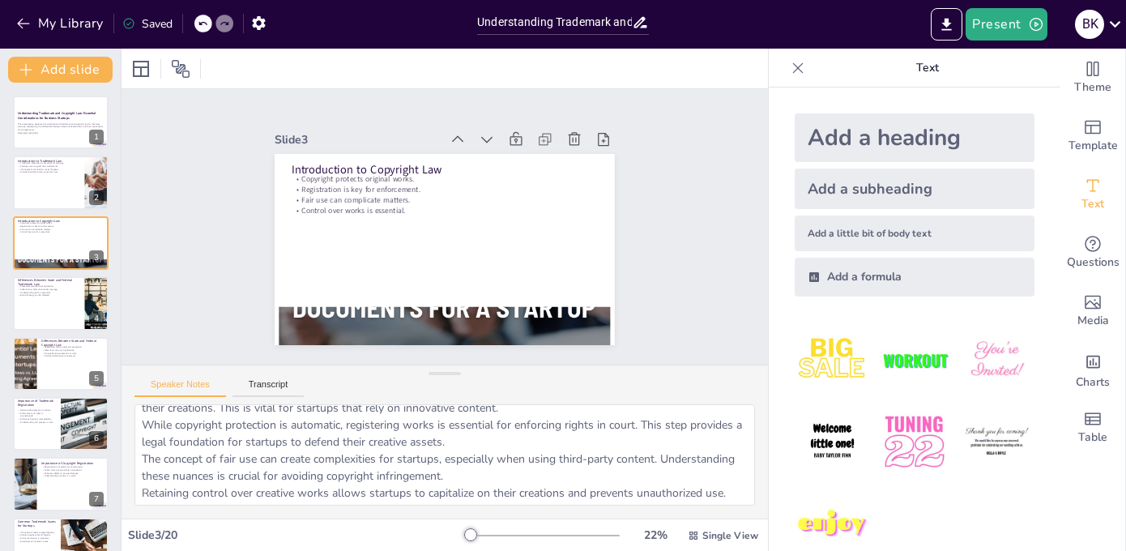
scroll to position [49, 0]
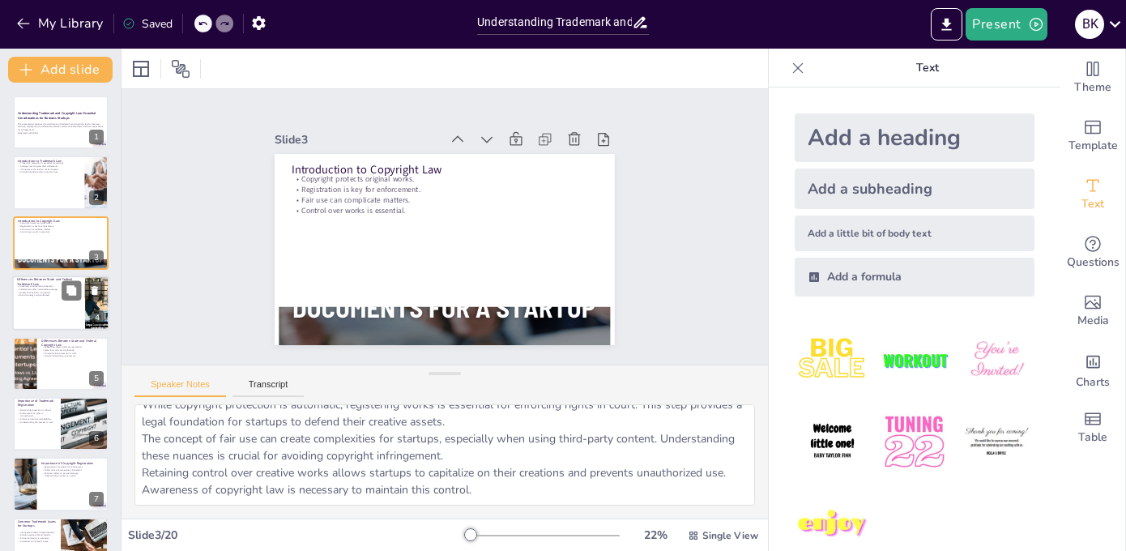
click at [51, 301] on div at bounding box center [60, 302] width 97 height 55
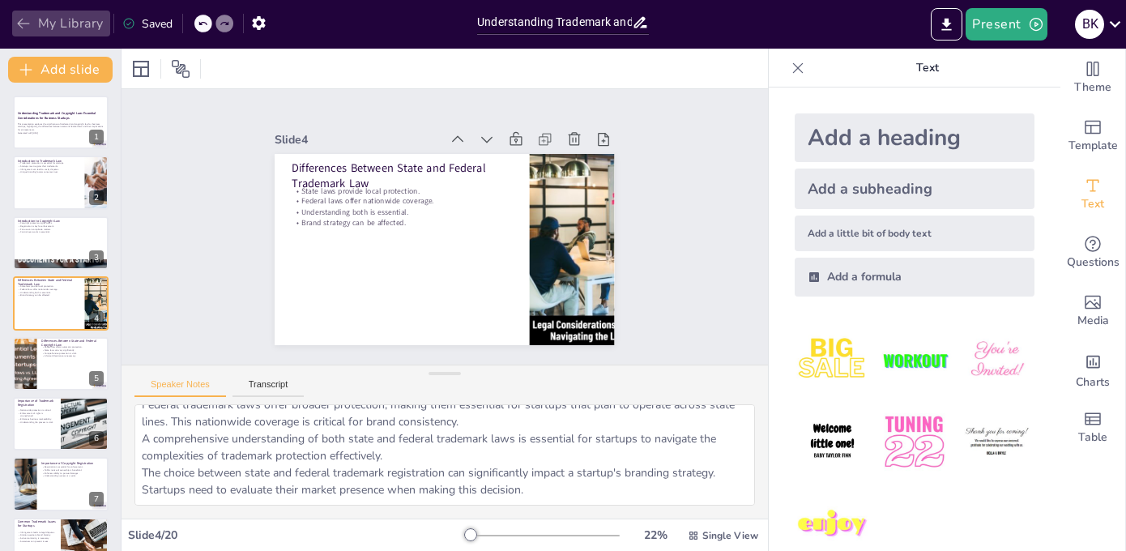
click at [79, 22] on button "My Library" at bounding box center [61, 24] width 98 height 26
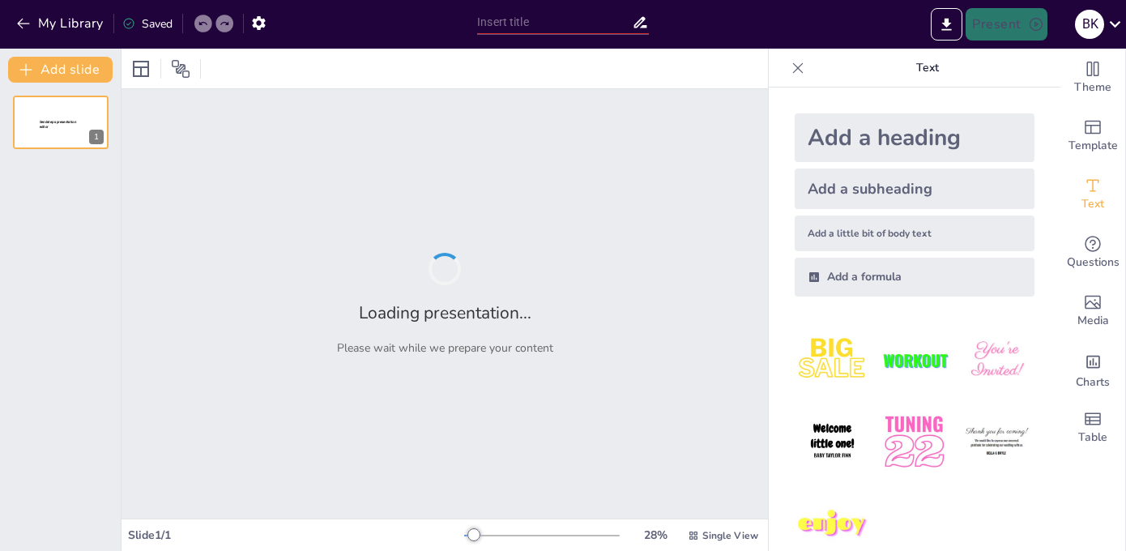
type input "Understanding Trademark and Copyright Law: Essential Considerations for Busines…"
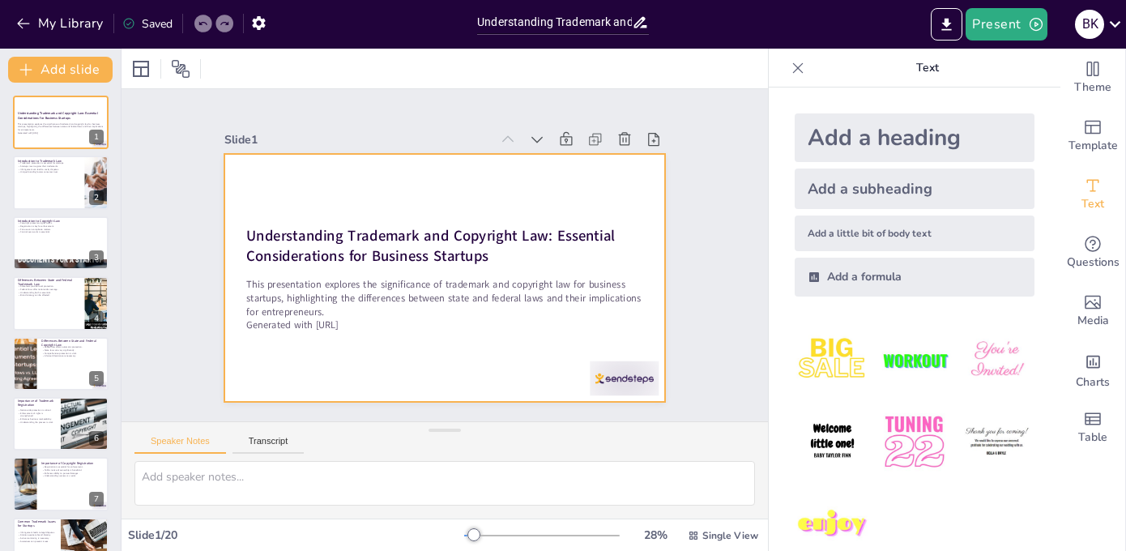
checkbox input "true"
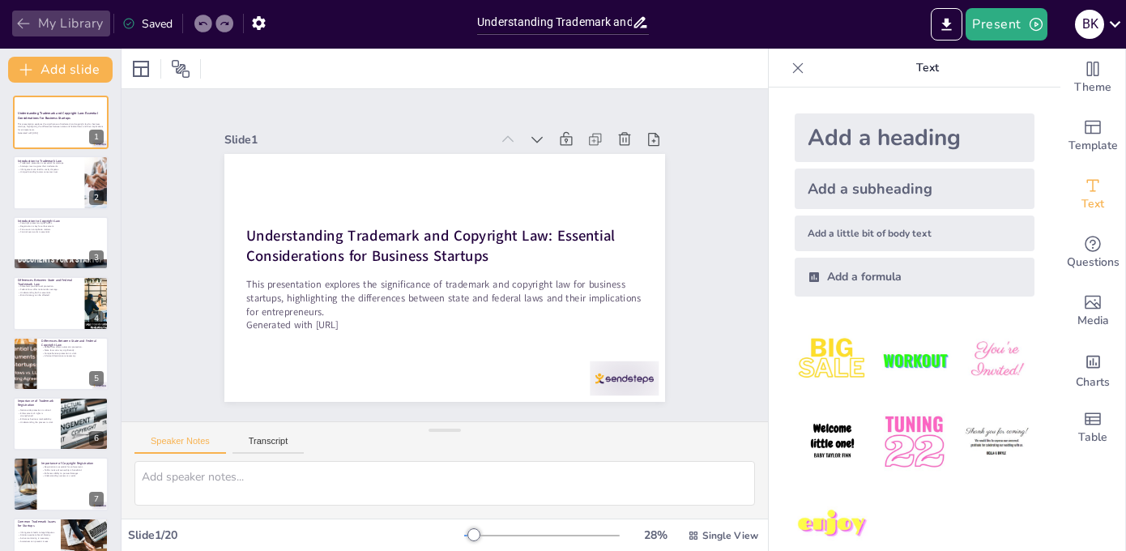
click at [22, 25] on icon "button" at bounding box center [23, 23] width 16 height 16
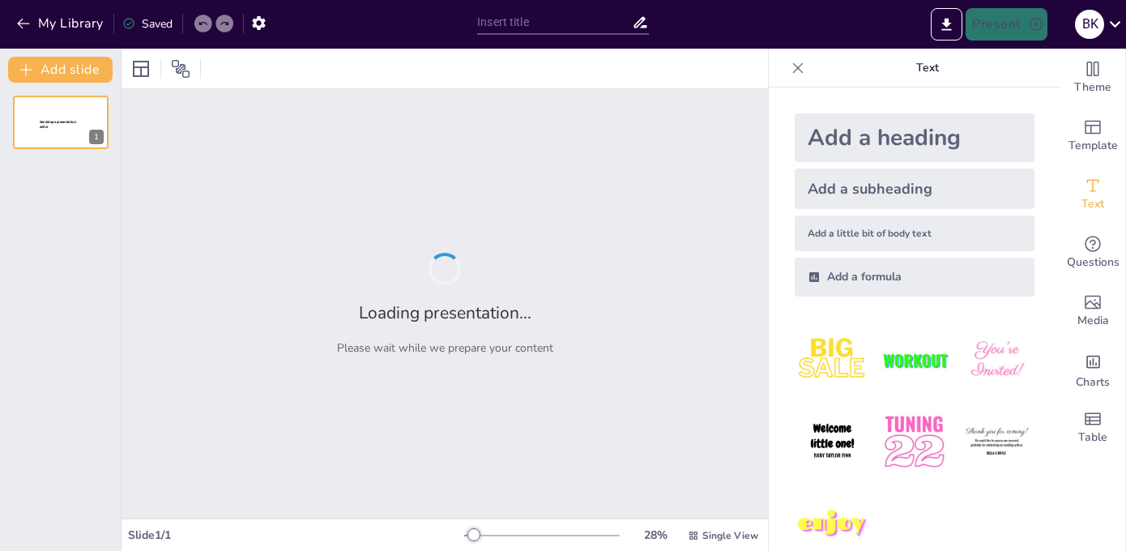
type input "Understanding Trademark and Copyright Law: Essential Considerations for Busines…"
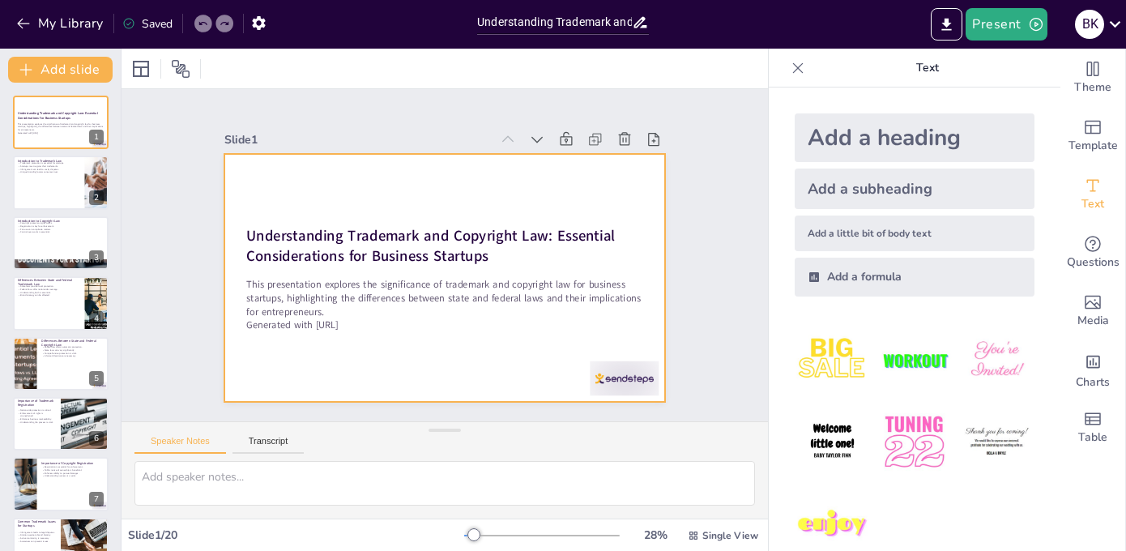
checkbox input "true"
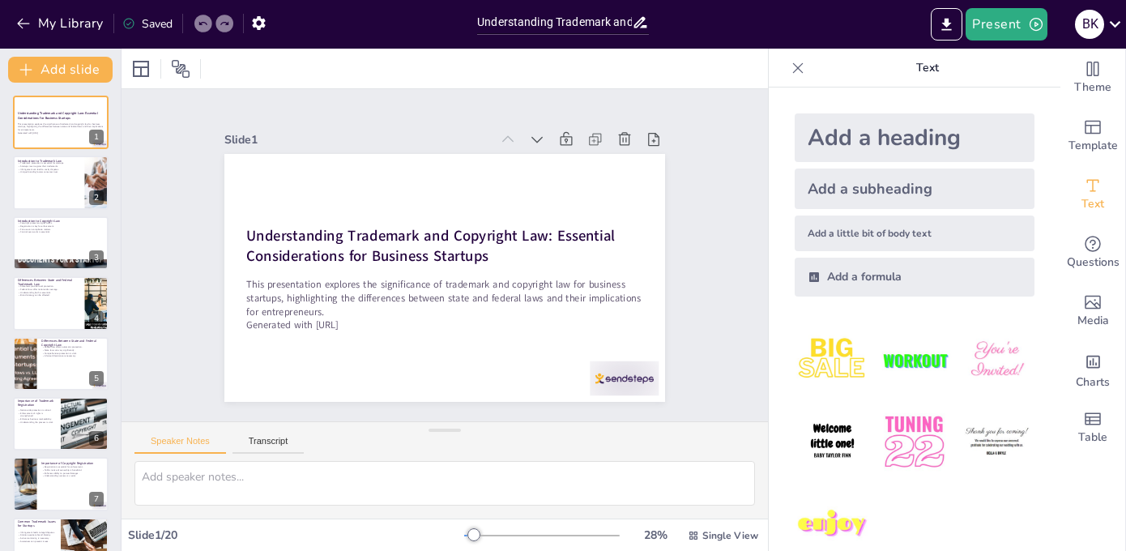
checkbox input "true"
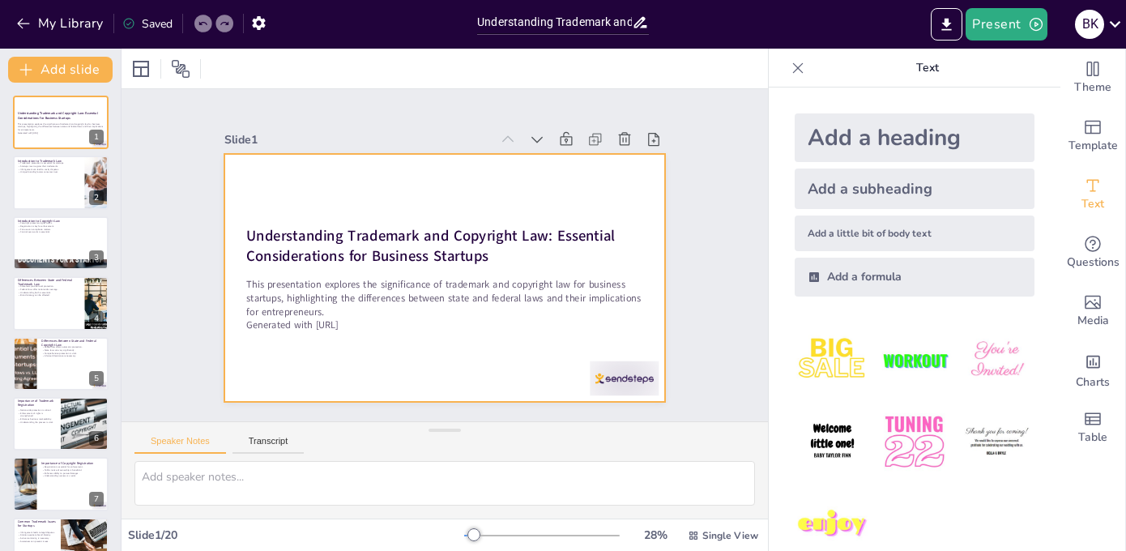
checkbox input "true"
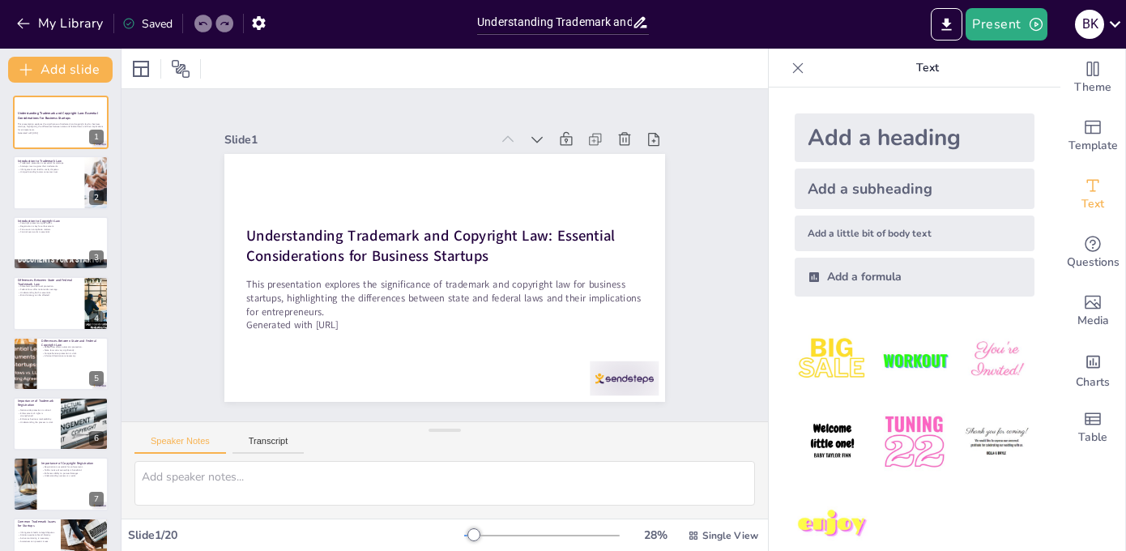
checkbox input "true"
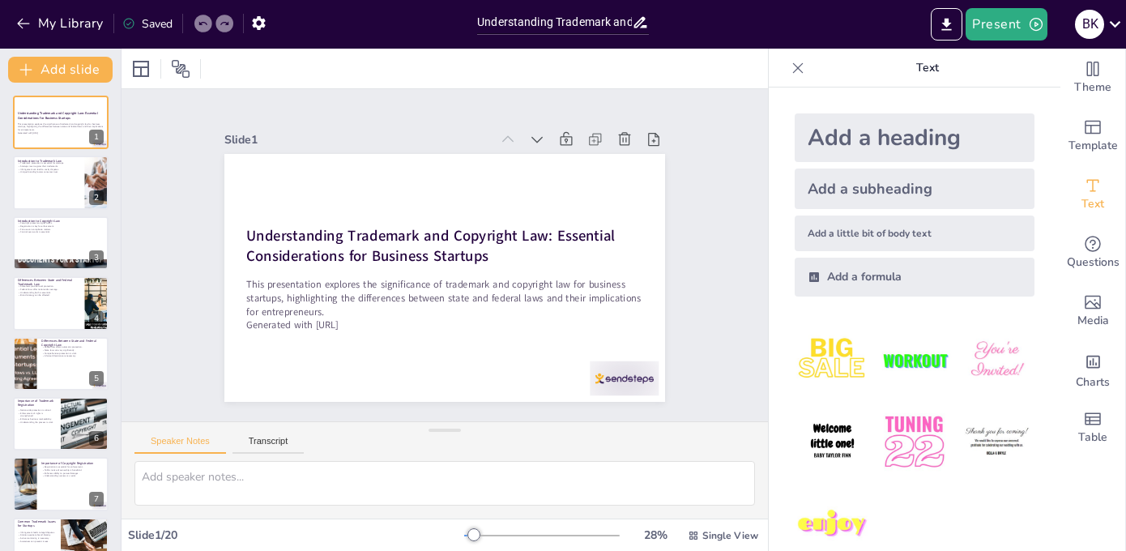
checkbox input "true"
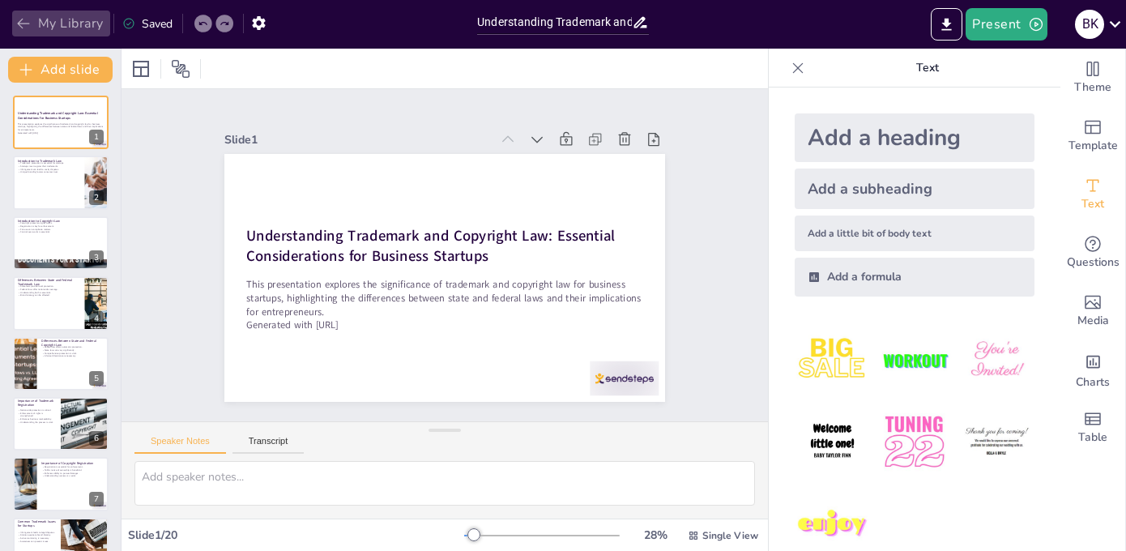
click at [26, 23] on icon "button" at bounding box center [23, 24] width 12 height 11
